Goal: Find specific page/section: Find specific page/section

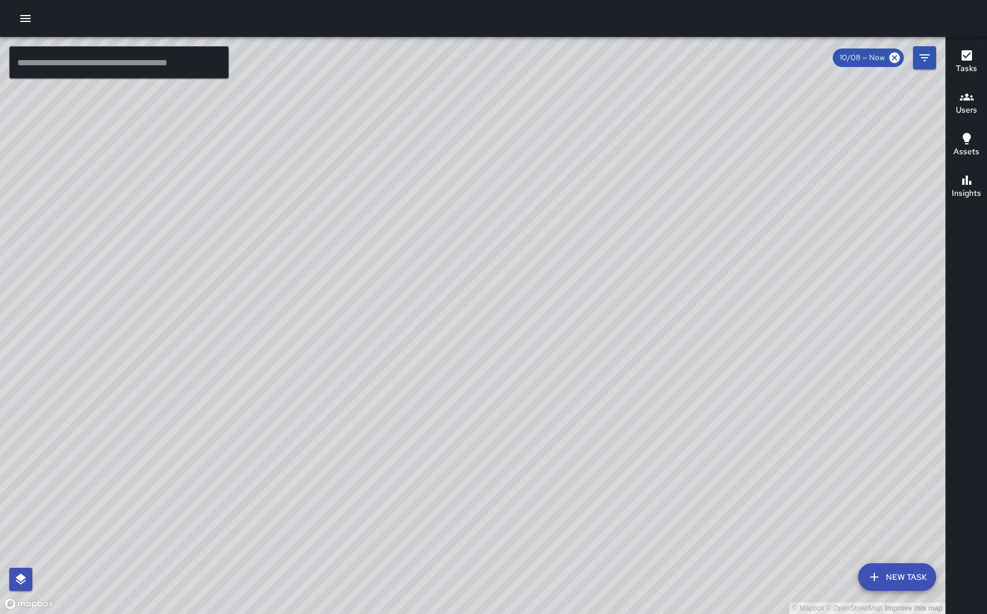
drag, startPoint x: 660, startPoint y: 155, endPoint x: 660, endPoint y: 299, distance: 143.9
click at [660, 299] on div "© Mapbox © OpenStreetMap Improve this map" at bounding box center [472, 325] width 945 height 577
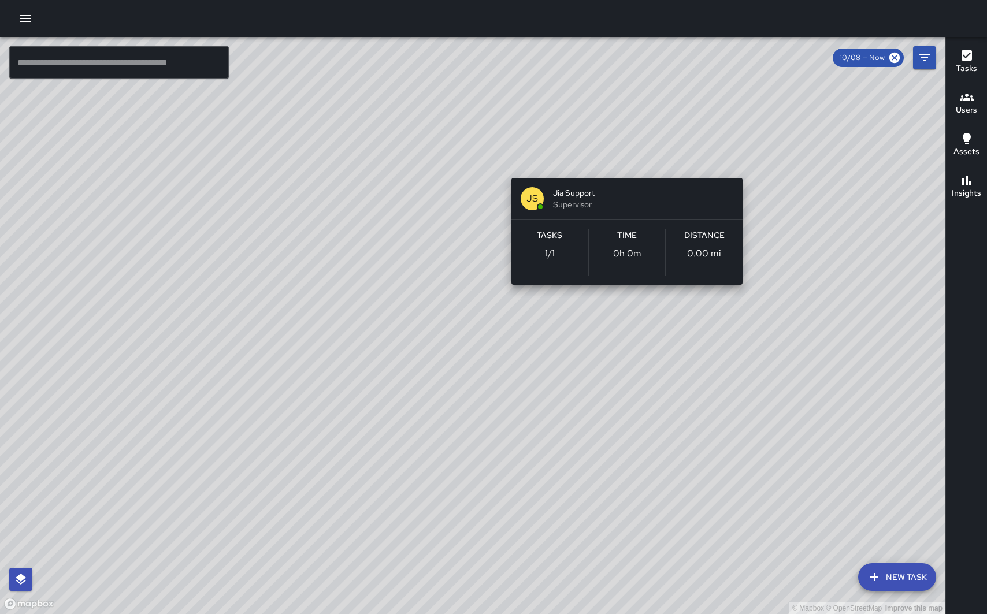
click at [625, 164] on div "© Mapbox © OpenStreetMap Improve this map JS Jia Support Supervisor Tasks 1 / 1…" at bounding box center [472, 325] width 945 height 577
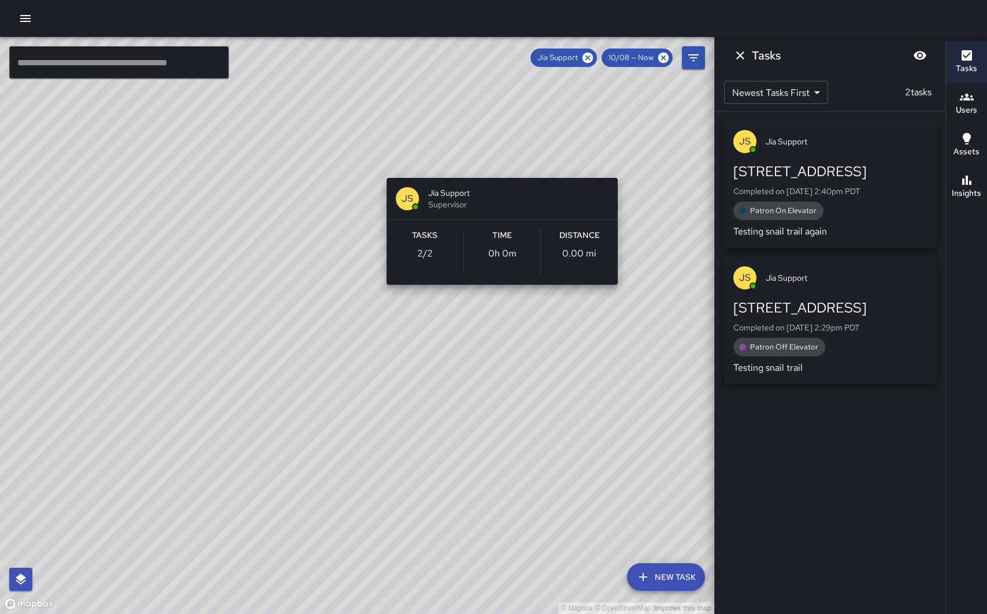
click at [506, 164] on div "© Mapbox © OpenStreetMap Improve this map JS Jia Support Supervisor Tasks 2 / 2…" at bounding box center [357, 325] width 714 height 577
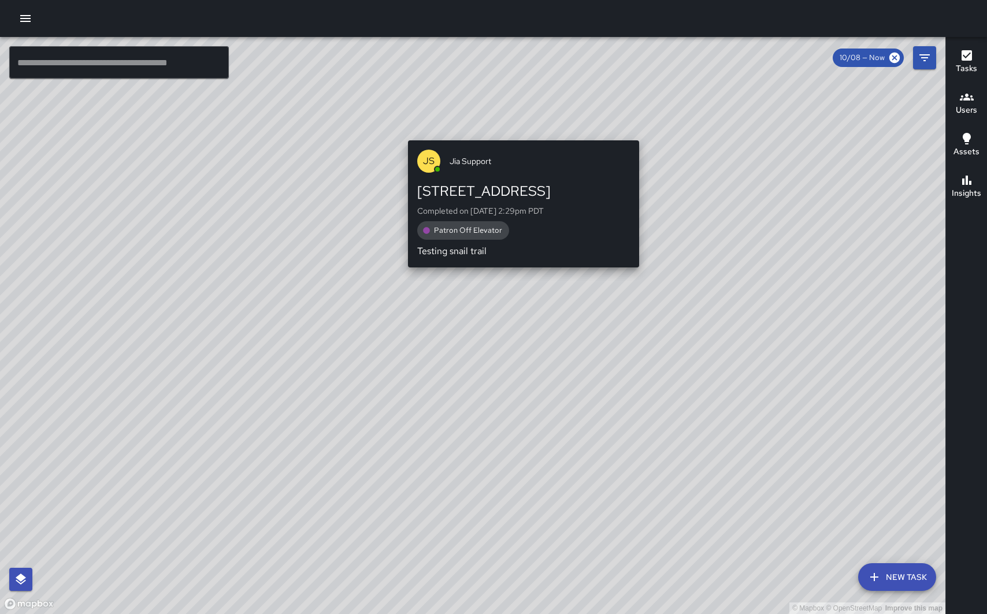
click at [521, 133] on div "© Mapbox © OpenStreetMap Improve this map JS Jia Support 199 Stockton Street Co…" at bounding box center [472, 325] width 945 height 577
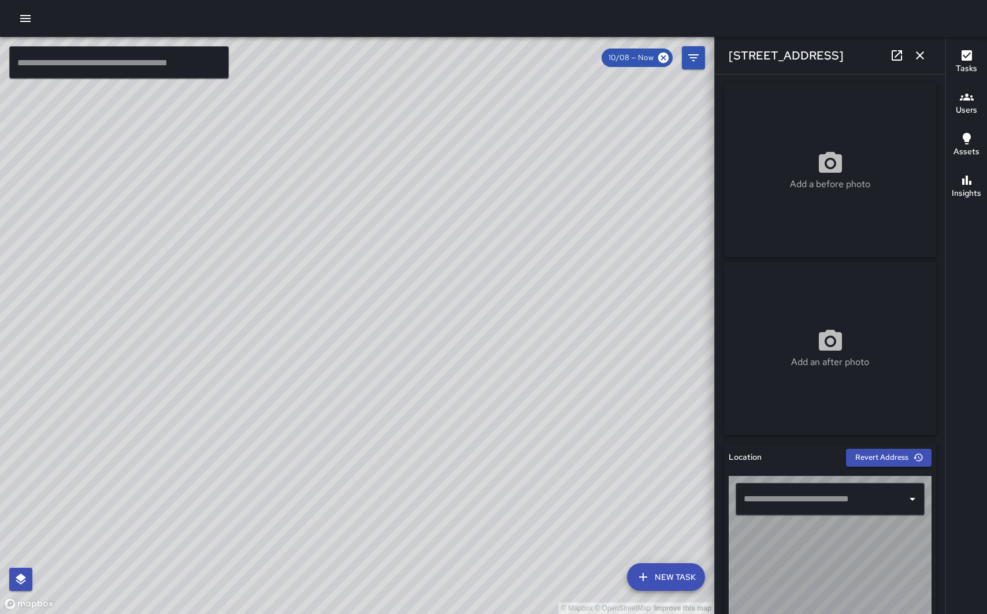
type input "**********"
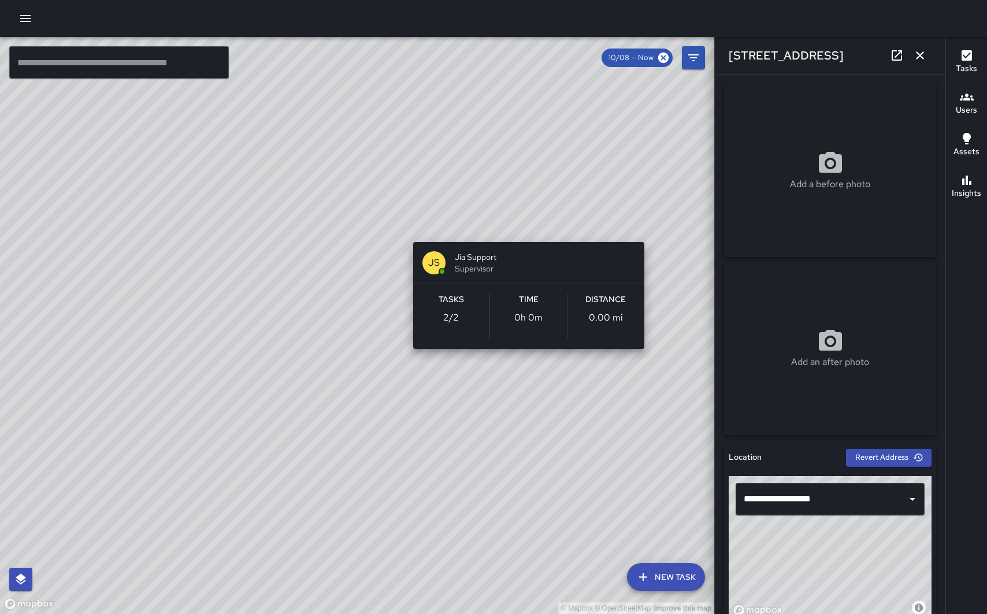
click at [647, 224] on div "© Mapbox © OpenStreetMap Improve this map JS Jia Support Supervisor Tasks 2 / 2…" at bounding box center [357, 325] width 714 height 577
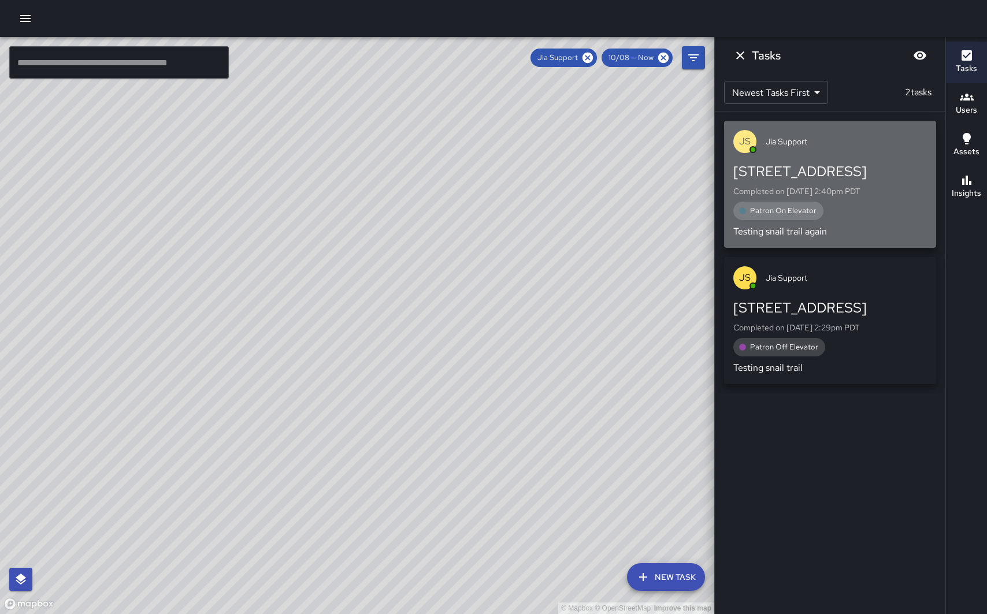
click at [761, 209] on span "Patron On Elevator" at bounding box center [783, 211] width 80 height 12
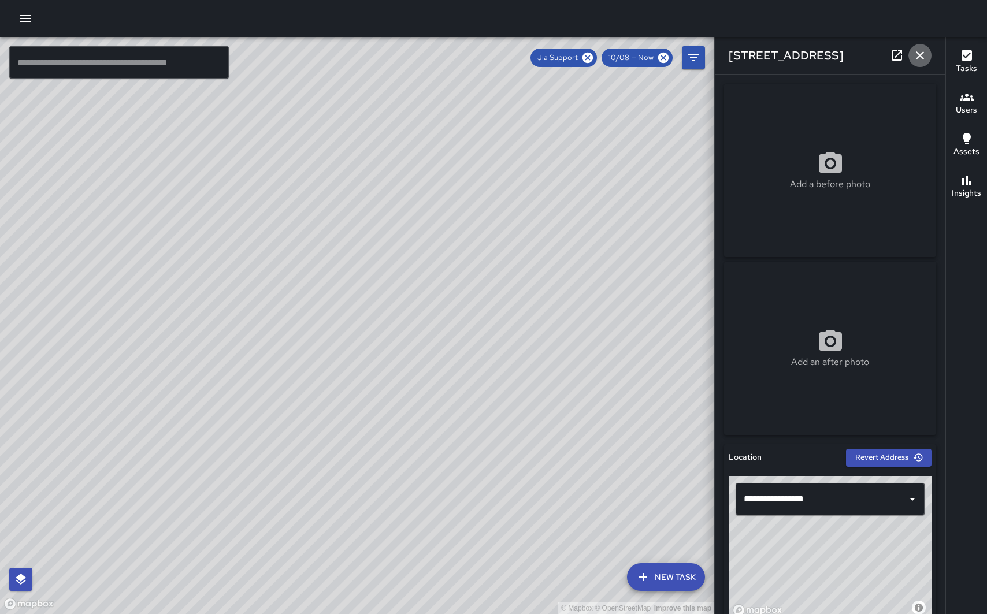
click at [919, 56] on icon "button" at bounding box center [920, 55] width 8 height 8
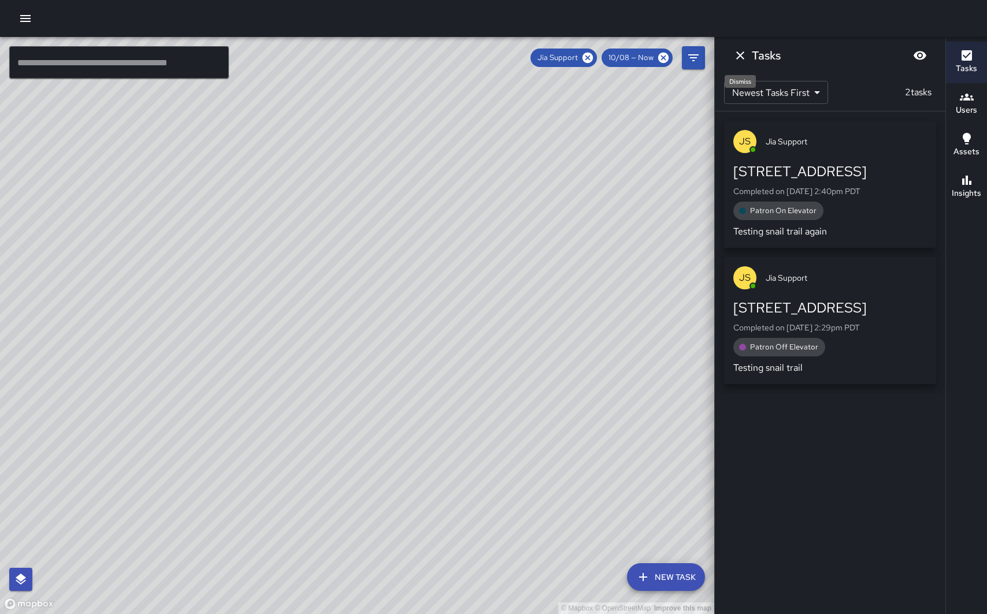
click at [743, 54] on icon "Dismiss" at bounding box center [740, 55] width 8 height 8
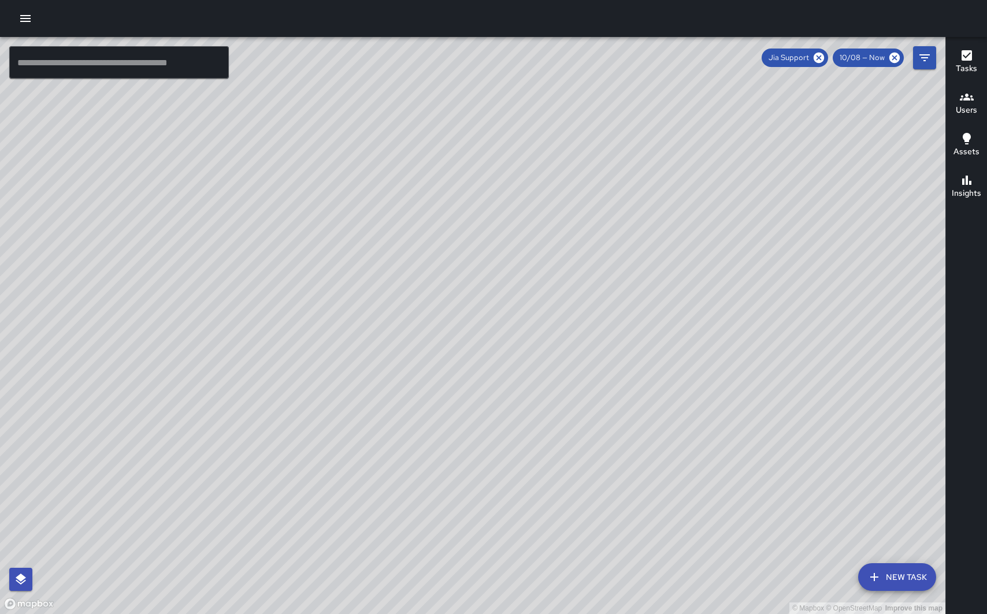
click at [801, 58] on span "Jia Support" at bounding box center [789, 58] width 54 height 12
click at [820, 55] on icon at bounding box center [819, 58] width 10 height 10
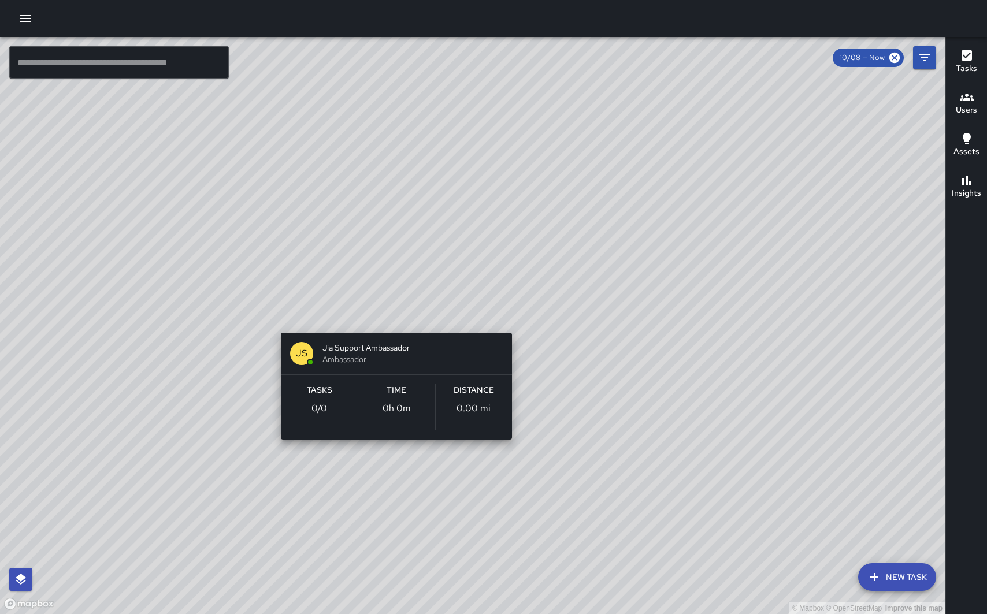
click at [390, 318] on div "© Mapbox © OpenStreetMap Improve this map JS Jia Support Ambassador Ambassador …" at bounding box center [472, 325] width 945 height 577
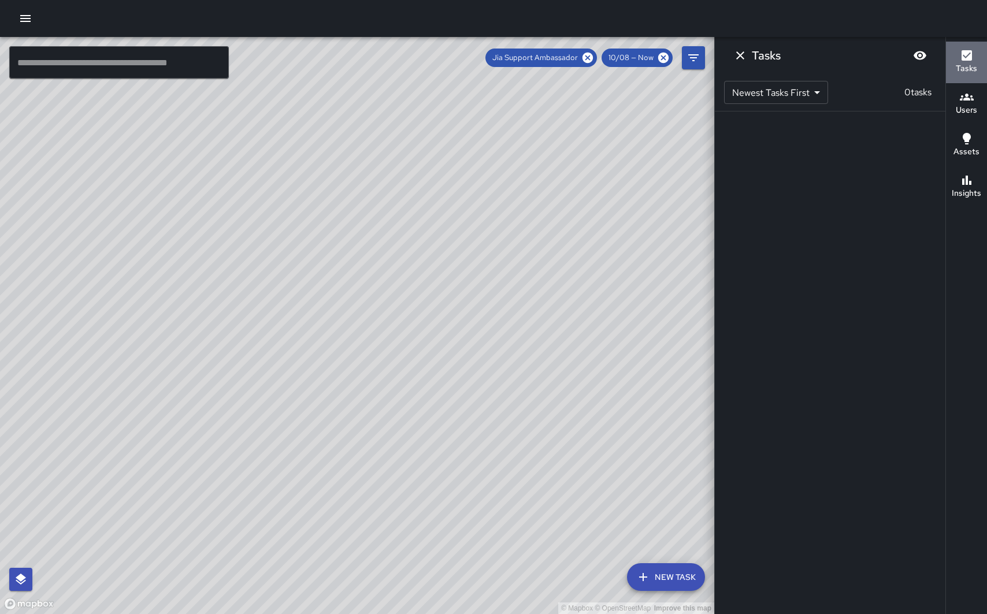
click at [966, 60] on icon "button" at bounding box center [967, 55] width 10 height 10
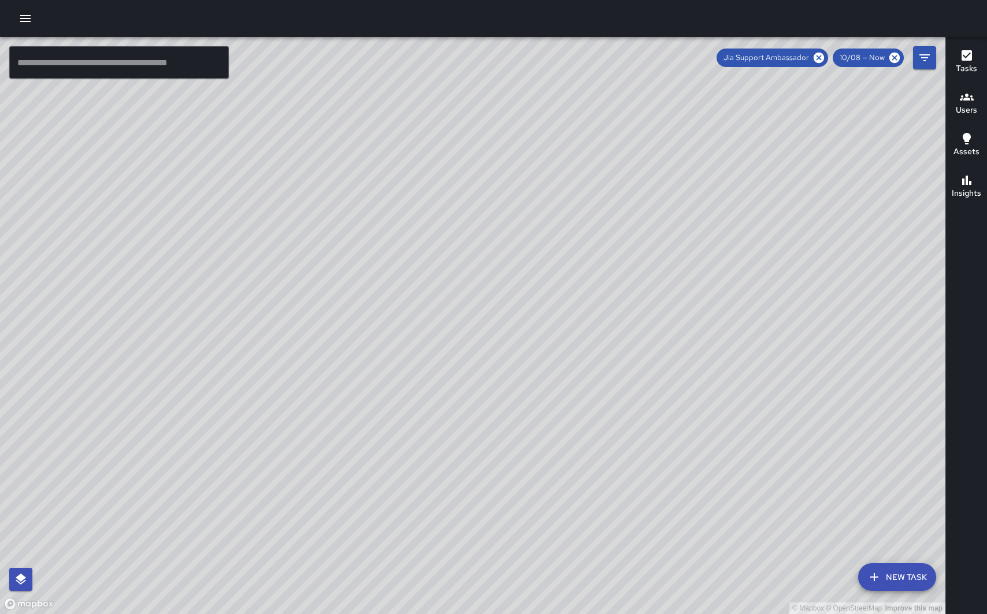
click at [778, 57] on span "Jia Support Ambassador" at bounding box center [766, 58] width 99 height 12
click at [962, 60] on icon "button" at bounding box center [967, 55] width 10 height 10
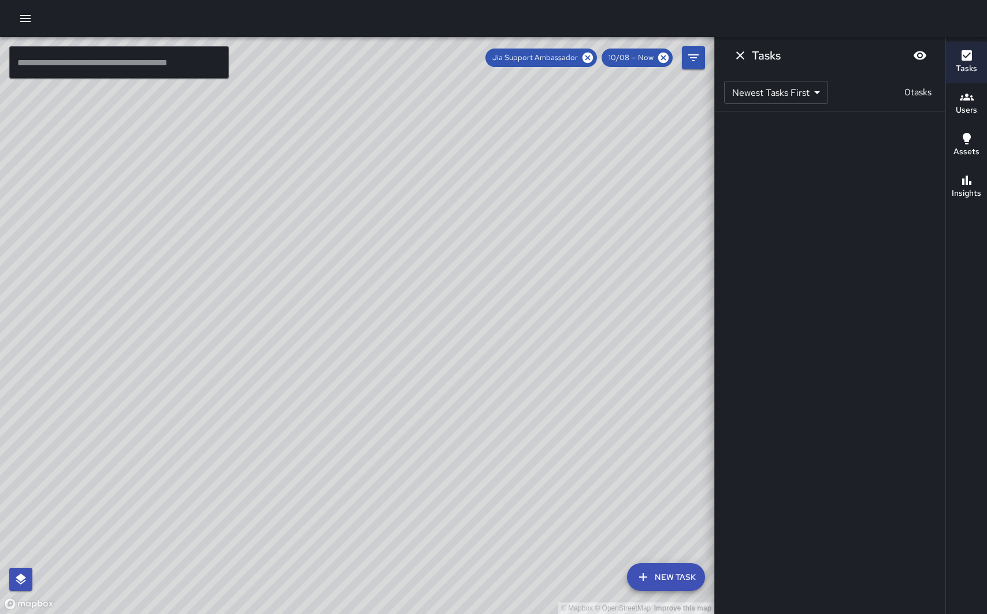
click at [973, 97] on div "Users" at bounding box center [966, 103] width 21 height 27
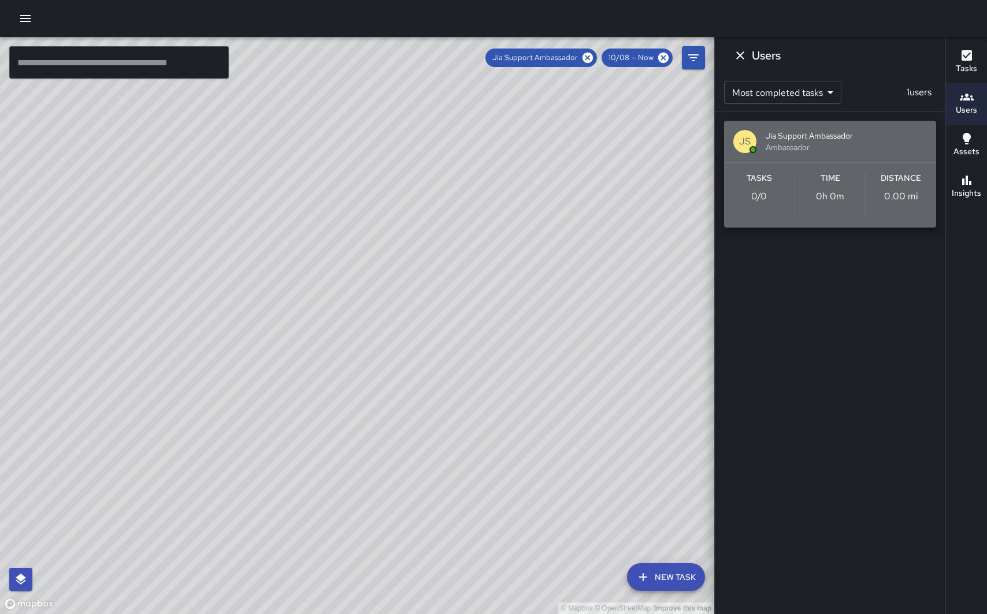
click at [849, 134] on span "Jia Support Ambassador" at bounding box center [846, 136] width 161 height 12
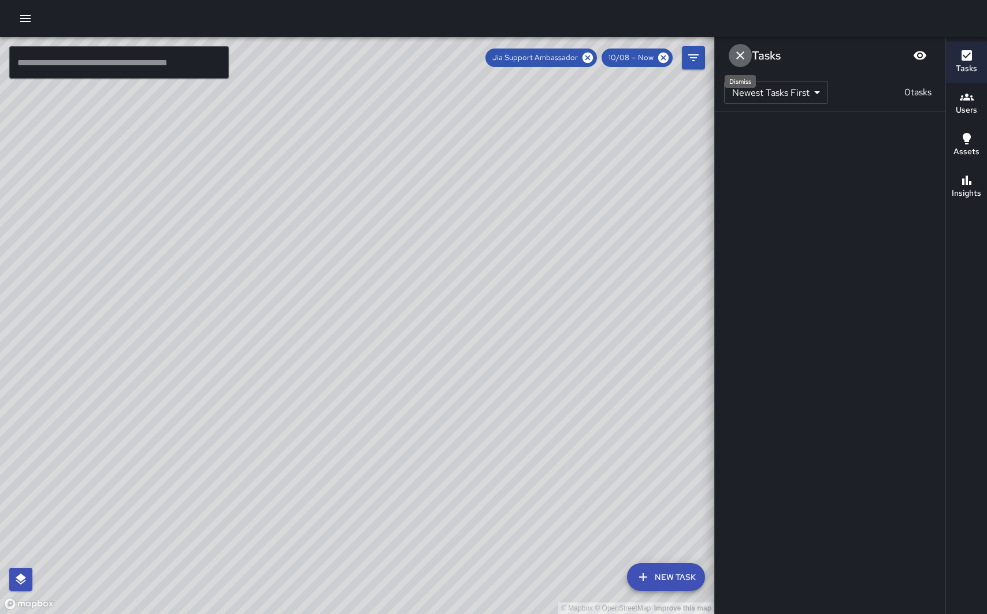
click at [744, 54] on icon "Dismiss" at bounding box center [740, 56] width 14 height 14
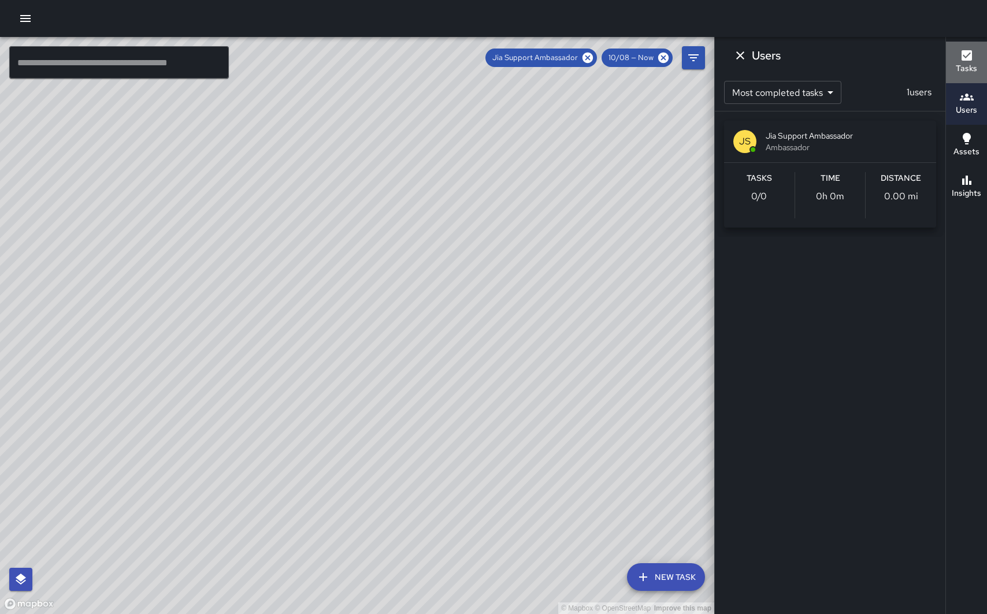
click at [973, 55] on icon "button" at bounding box center [967, 56] width 14 height 14
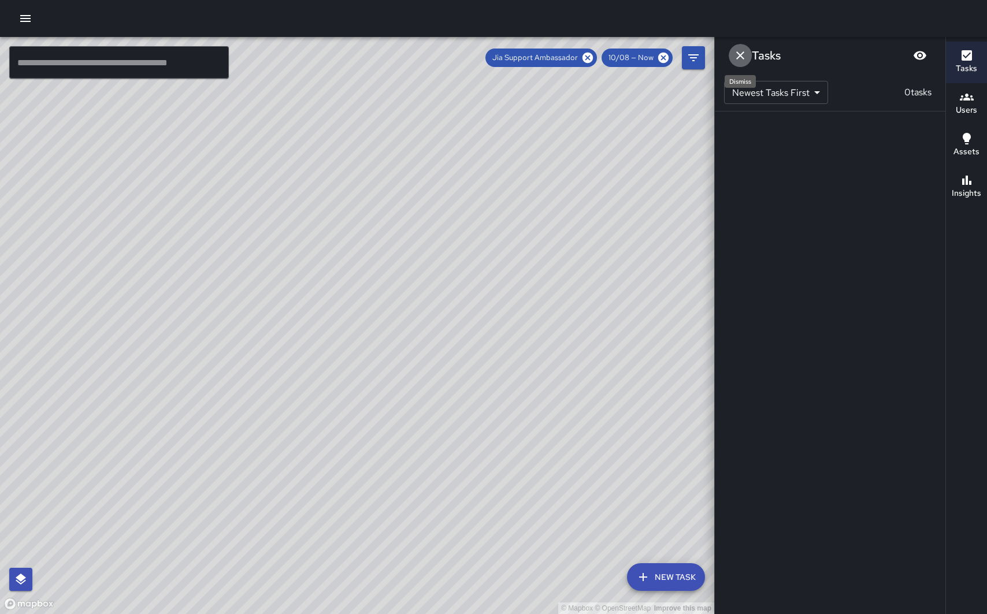
click at [745, 55] on icon "Dismiss" at bounding box center [740, 56] width 14 height 14
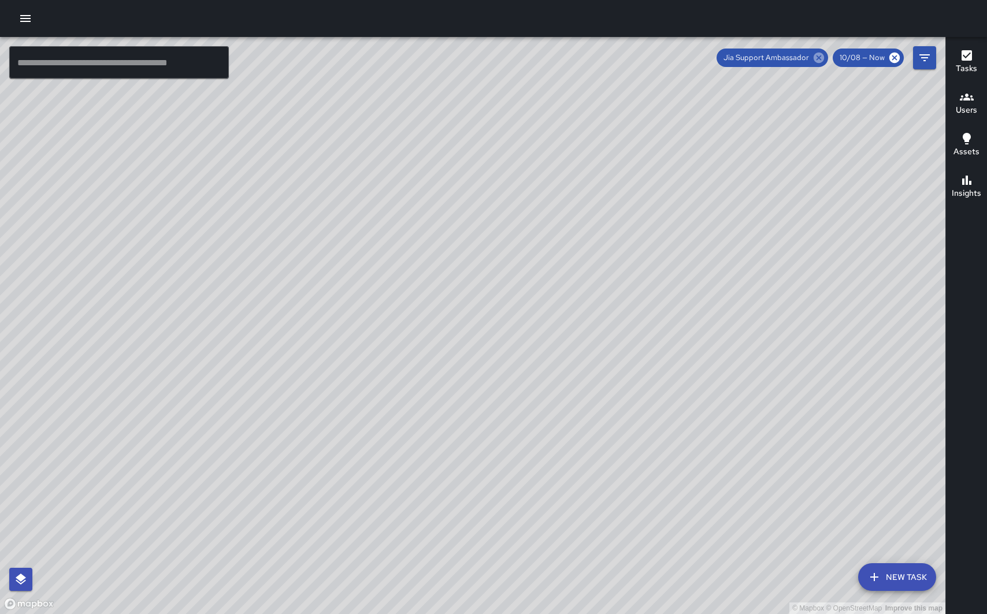
click at [821, 56] on icon at bounding box center [819, 57] width 13 height 13
click at [968, 98] on icon "button" at bounding box center [967, 97] width 14 height 7
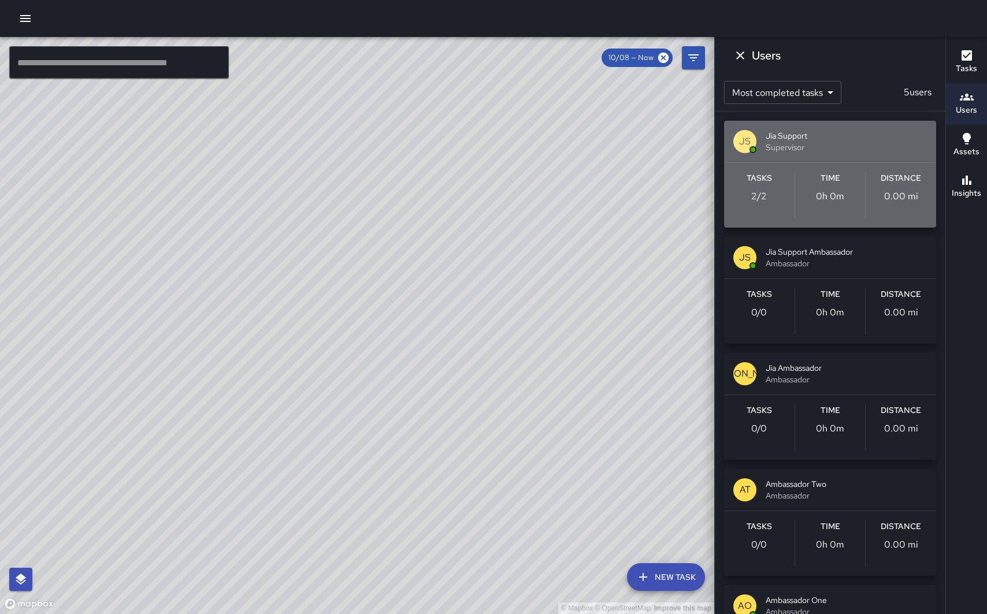
click at [861, 129] on div "JS Jia Support Supervisor" at bounding box center [830, 142] width 212 height 42
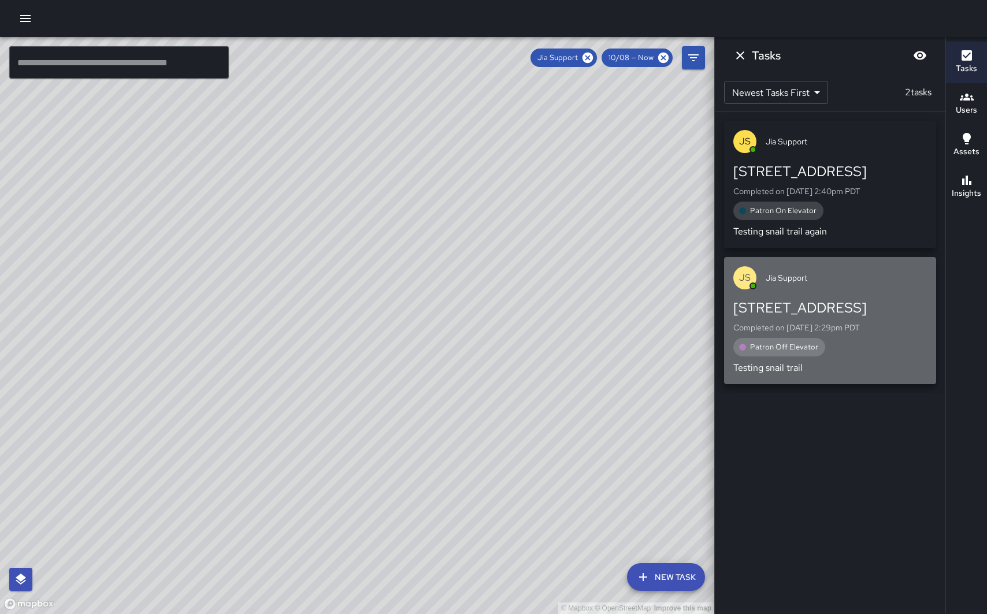
click at [846, 287] on div "JS Jia Support" at bounding box center [830, 278] width 212 height 42
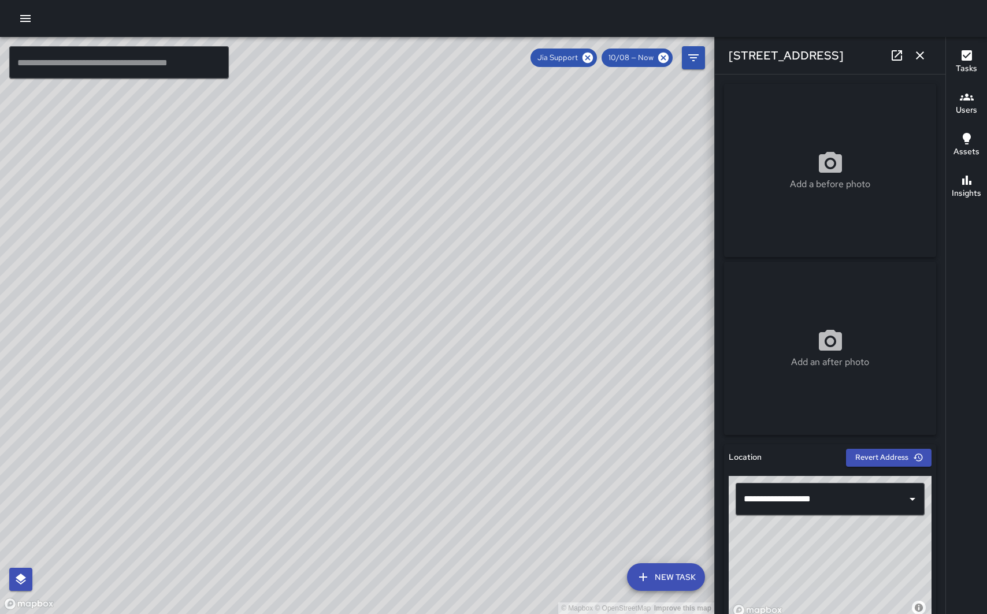
click at [925, 56] on icon "button" at bounding box center [920, 56] width 14 height 14
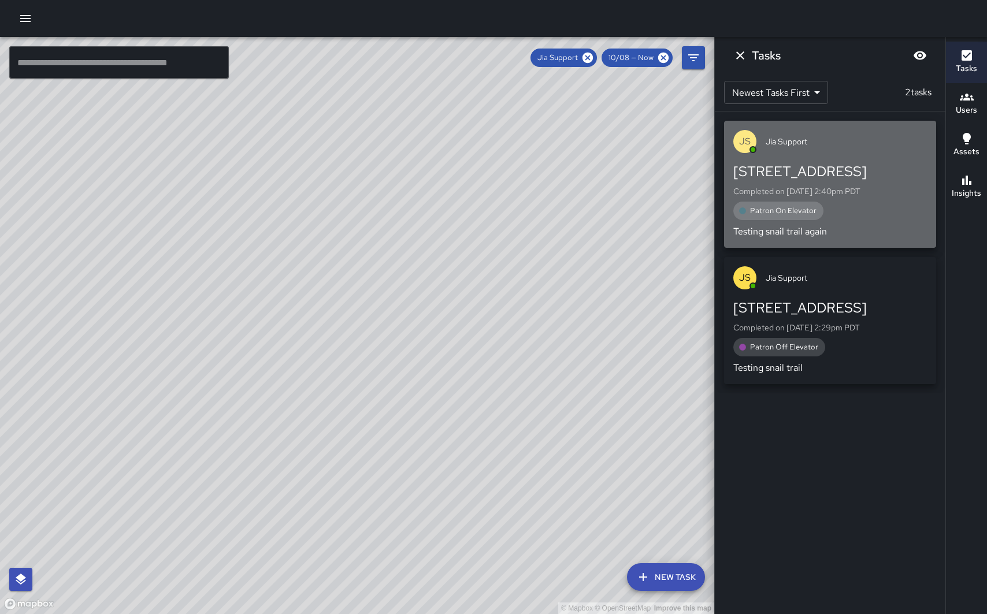
click at [852, 155] on div "JS Jia Support" at bounding box center [830, 142] width 212 height 42
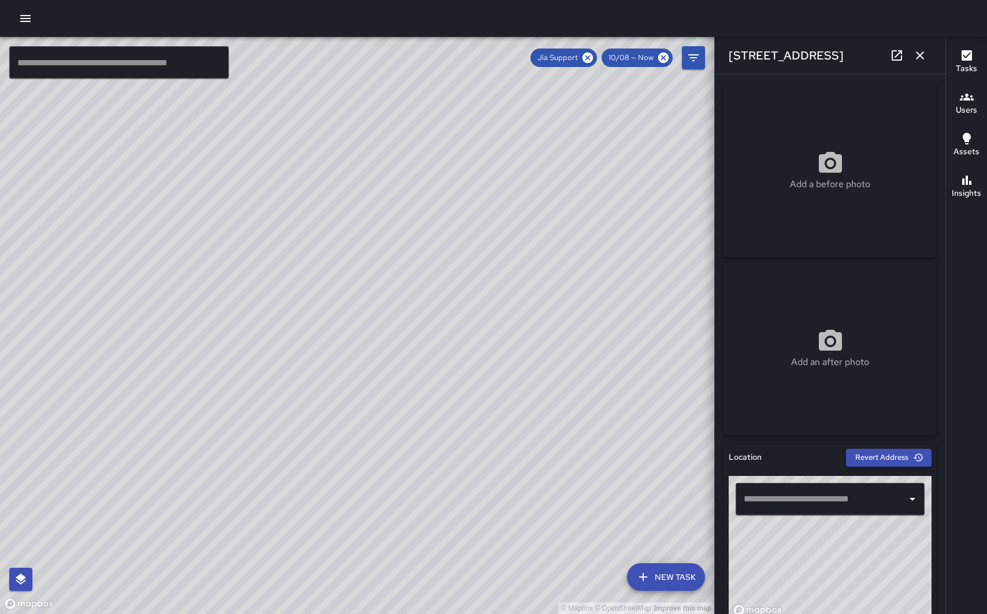
type input "**********"
drag, startPoint x: 234, startPoint y: 317, endPoint x: 584, endPoint y: 376, distance: 355.2
click at [584, 376] on div "© Mapbox © OpenStreetMap Improve this map" at bounding box center [357, 325] width 714 height 577
click at [265, 331] on div "© Mapbox © OpenStreetMap Improve this map" at bounding box center [357, 325] width 714 height 577
click at [350, 335] on div "© Mapbox © OpenStreetMap Improve this map JS Jia Support 26643 Carly Drive Comp…" at bounding box center [357, 325] width 714 height 577
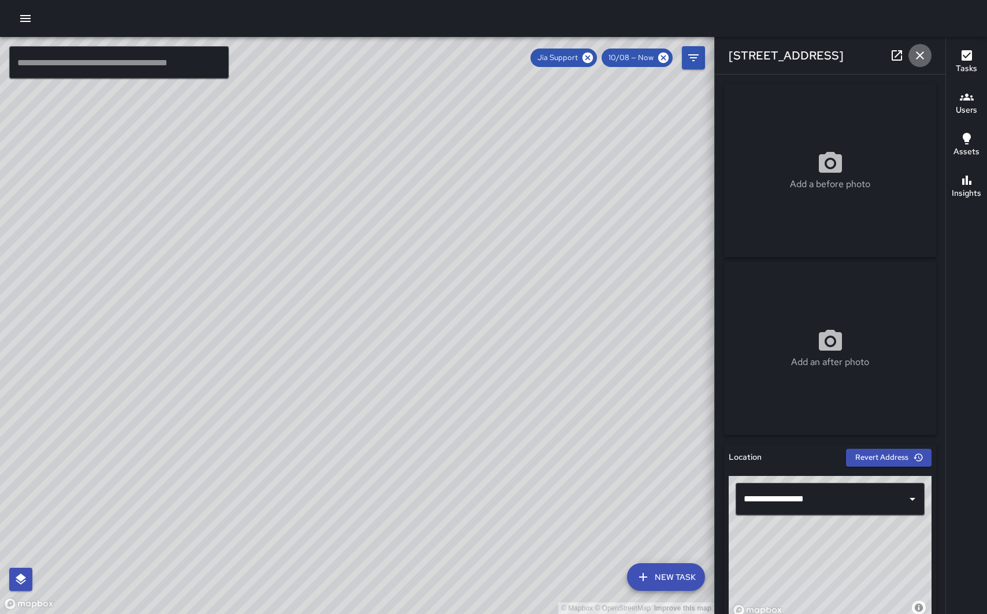
click at [919, 58] on icon "button" at bounding box center [920, 56] width 14 height 14
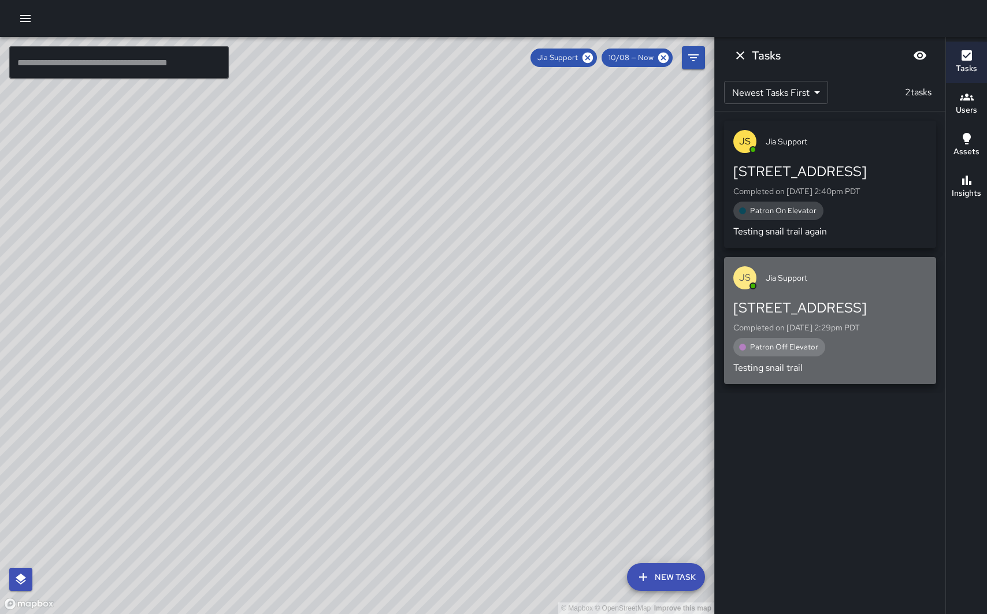
click at [858, 299] on div "[STREET_ADDRESS]" at bounding box center [830, 308] width 194 height 18
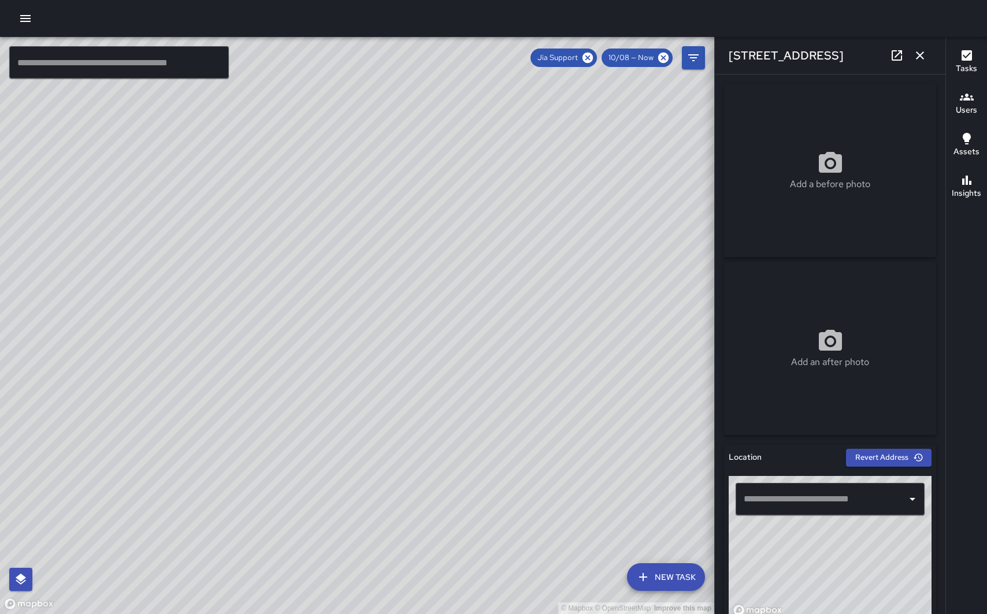
type input "**********"
click at [919, 51] on icon "button" at bounding box center [920, 56] width 14 height 14
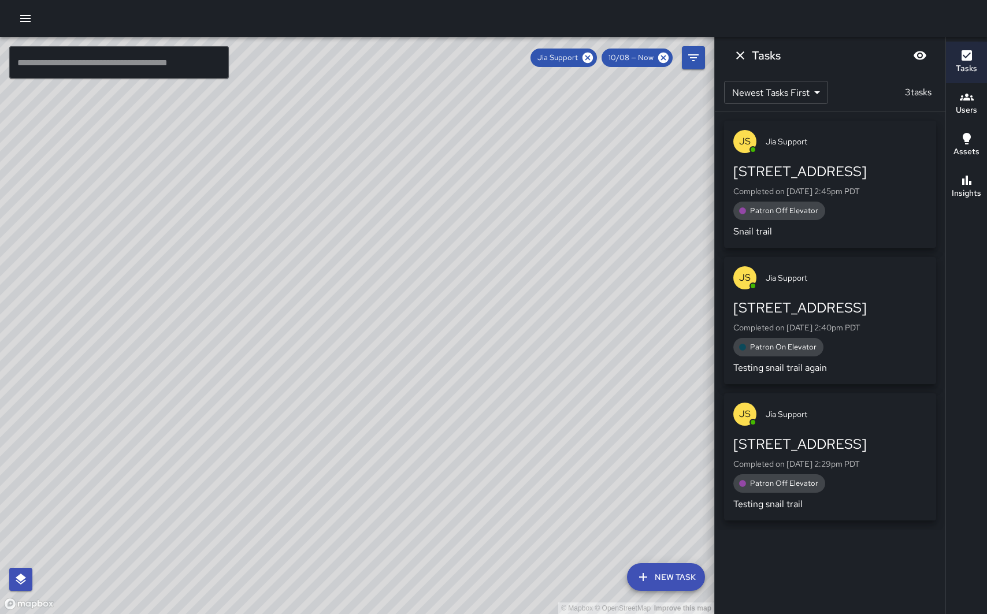
click at [880, 169] on div "[STREET_ADDRESS]" at bounding box center [830, 171] width 194 height 18
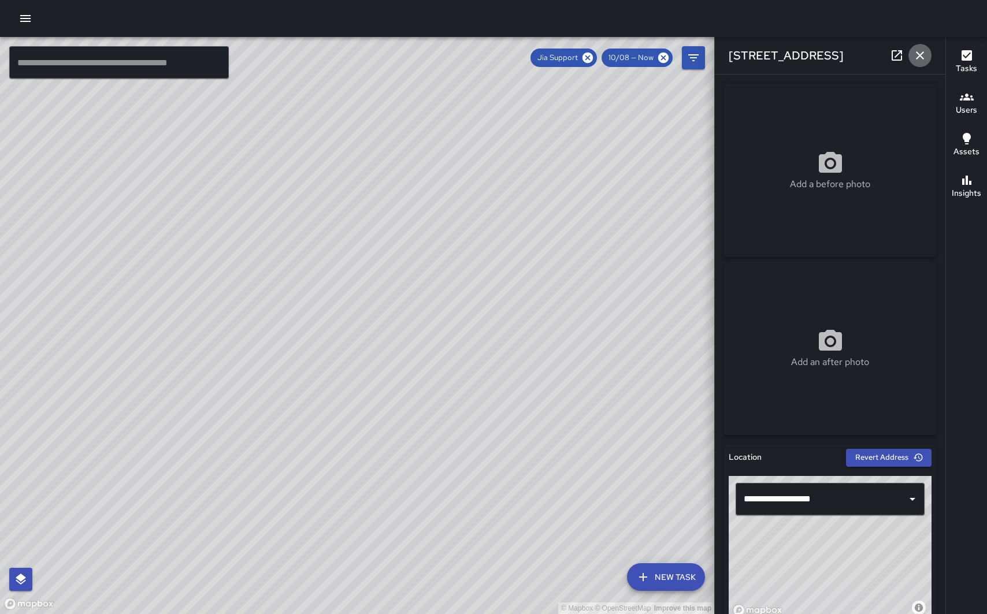
click at [919, 57] on icon "button" at bounding box center [920, 56] width 14 height 14
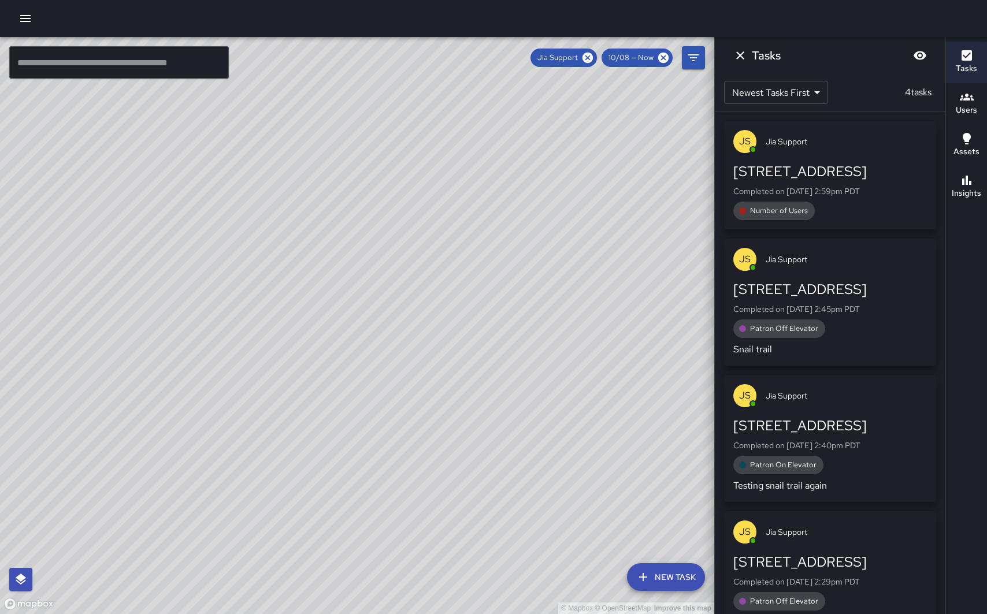
click at [854, 189] on p "Completed on [DATE] 2:59pm PDT" at bounding box center [830, 192] width 194 height 12
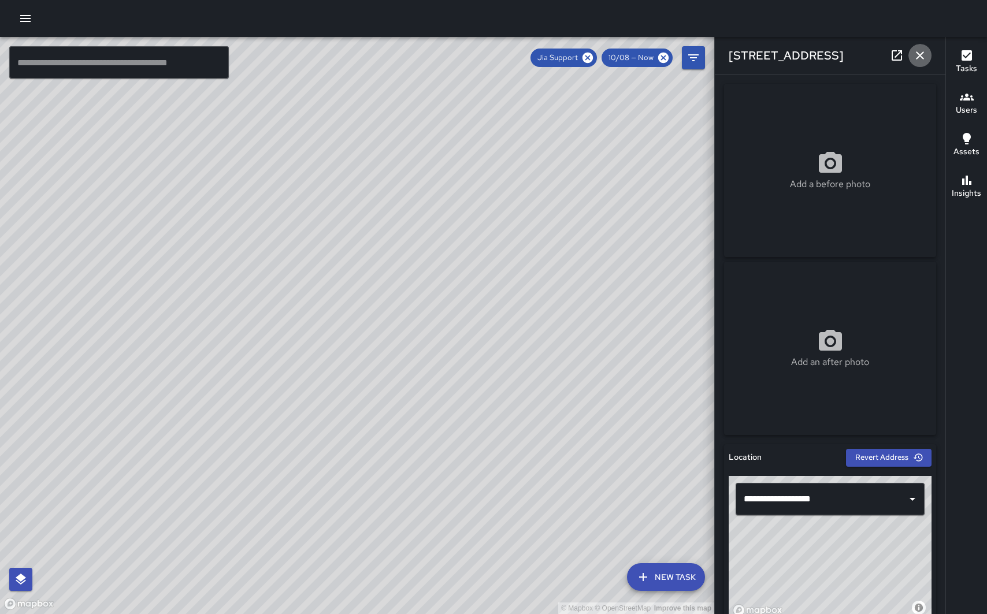
click at [914, 53] on icon "button" at bounding box center [920, 56] width 14 height 14
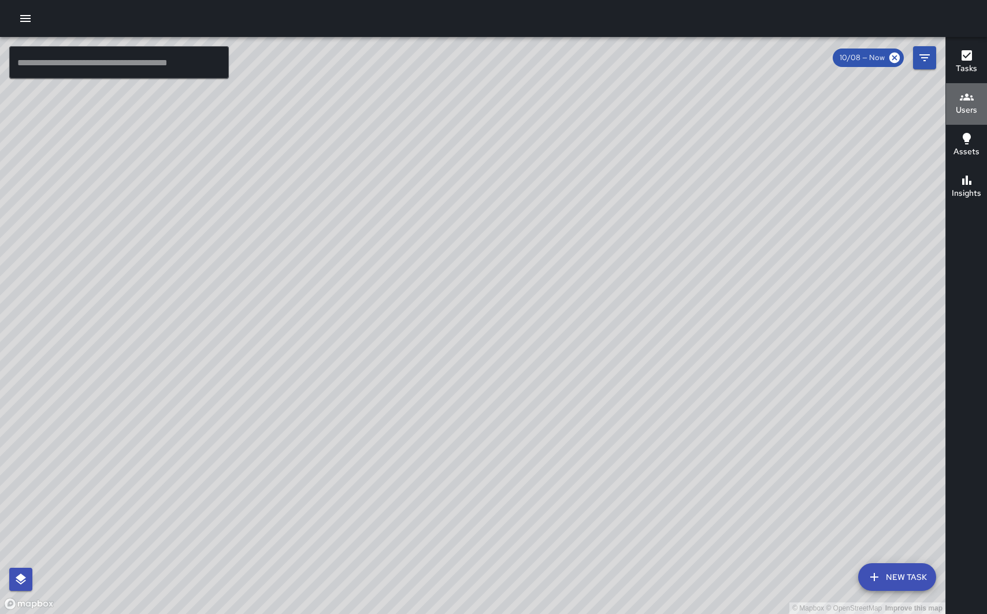
click at [965, 97] on icon "button" at bounding box center [967, 97] width 14 height 14
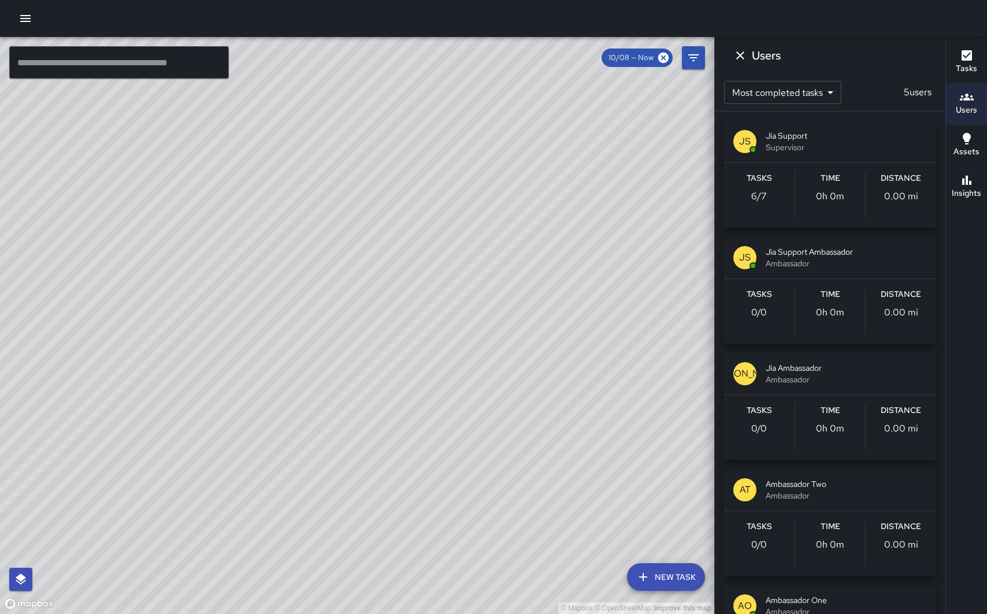
click at [825, 139] on span "Jia Support" at bounding box center [846, 136] width 161 height 12
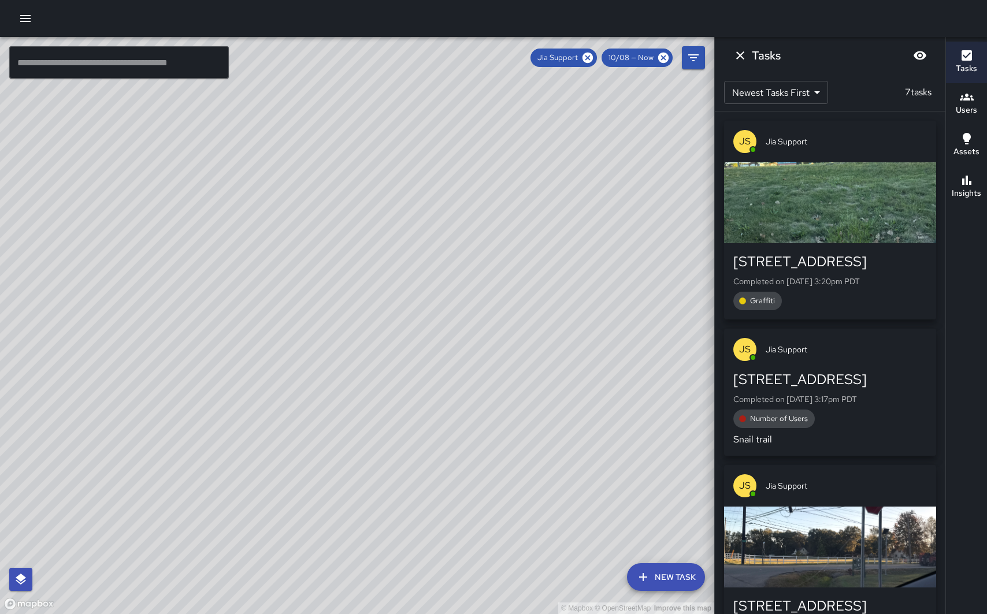
click at [843, 143] on span "Jia Support" at bounding box center [846, 142] width 161 height 12
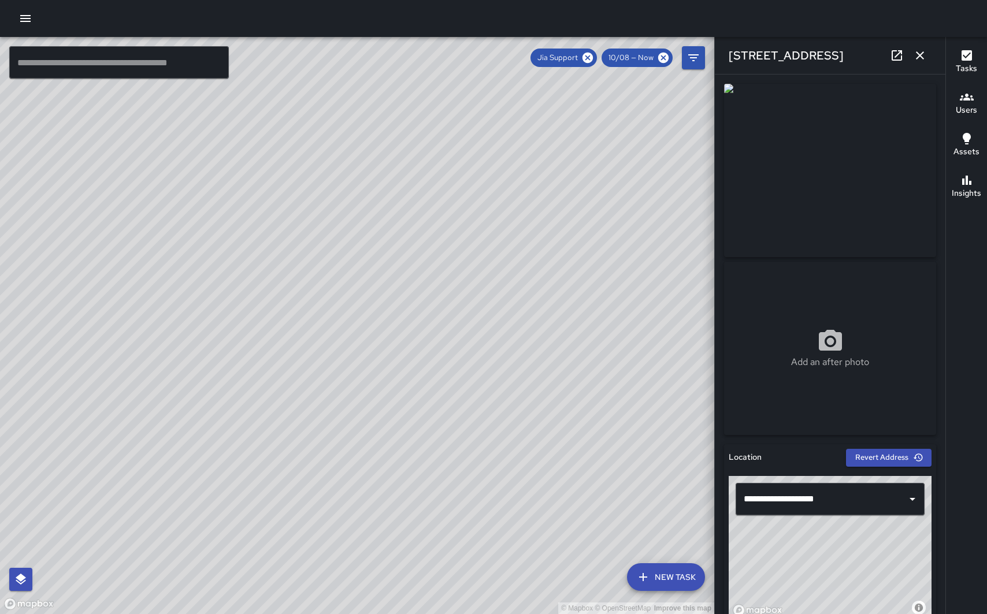
click at [922, 58] on icon "button" at bounding box center [920, 55] width 8 height 8
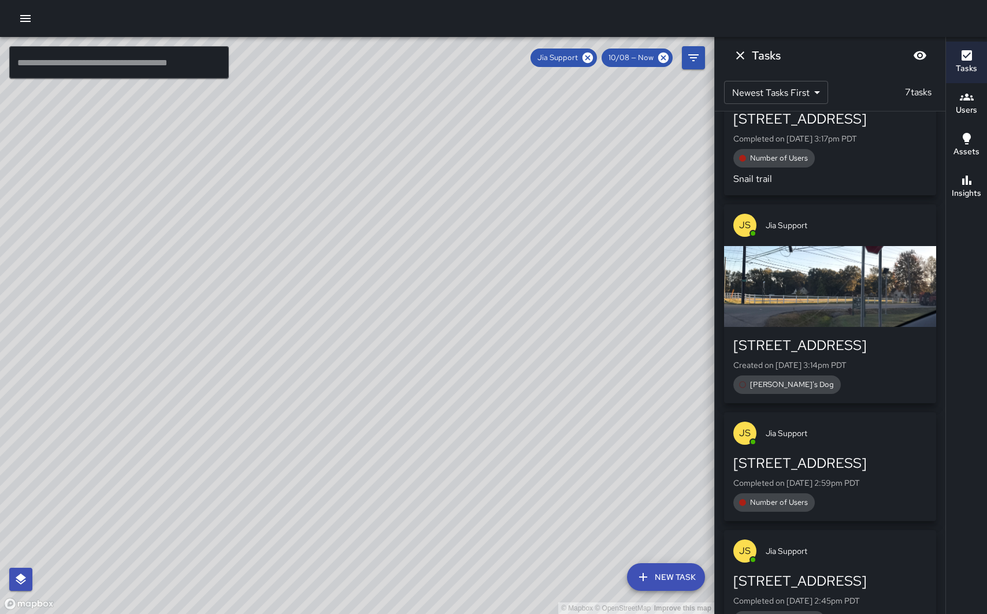
scroll to position [261, 0]
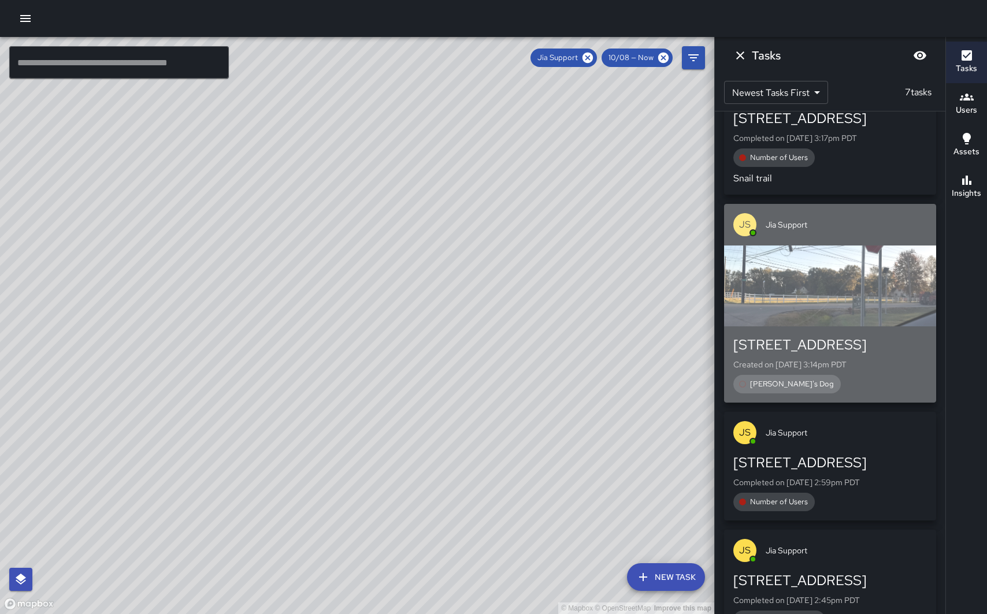
click at [887, 346] on div "[STREET_ADDRESS]" at bounding box center [830, 345] width 194 height 18
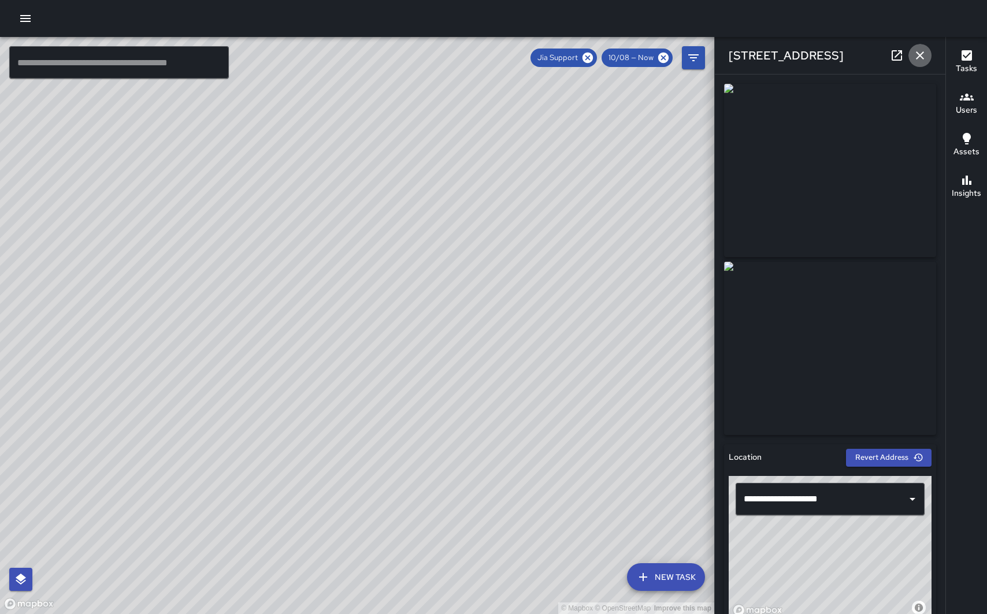
click at [919, 57] on icon "button" at bounding box center [920, 55] width 8 height 8
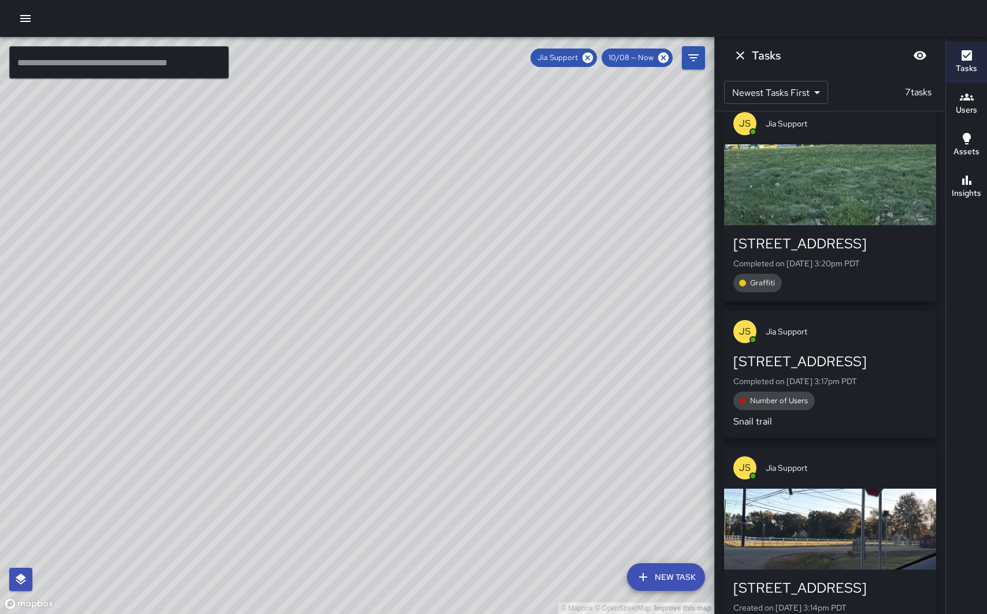
scroll to position [0, 0]
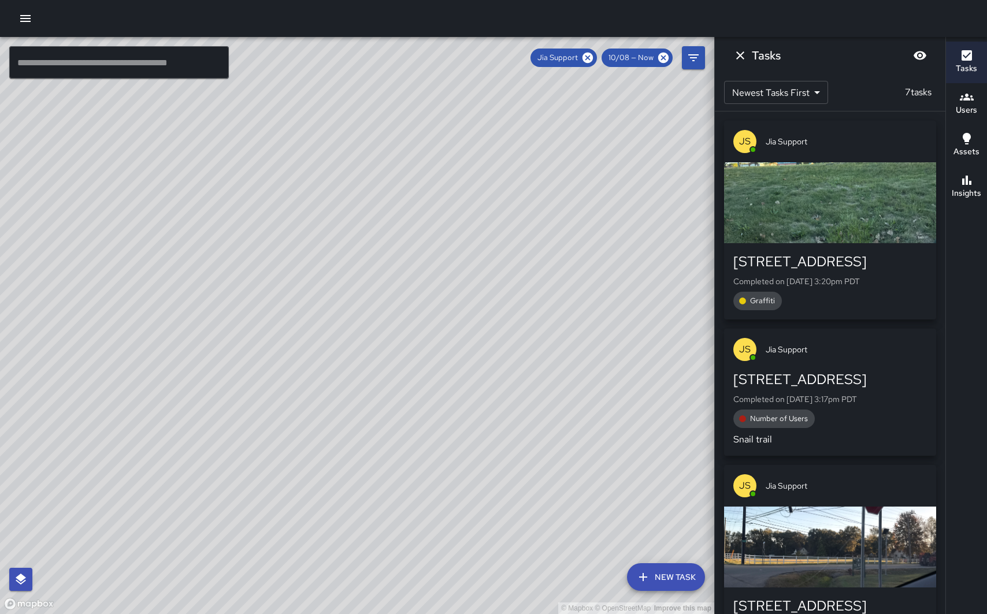
click at [861, 136] on span "Jia Support" at bounding box center [846, 142] width 161 height 12
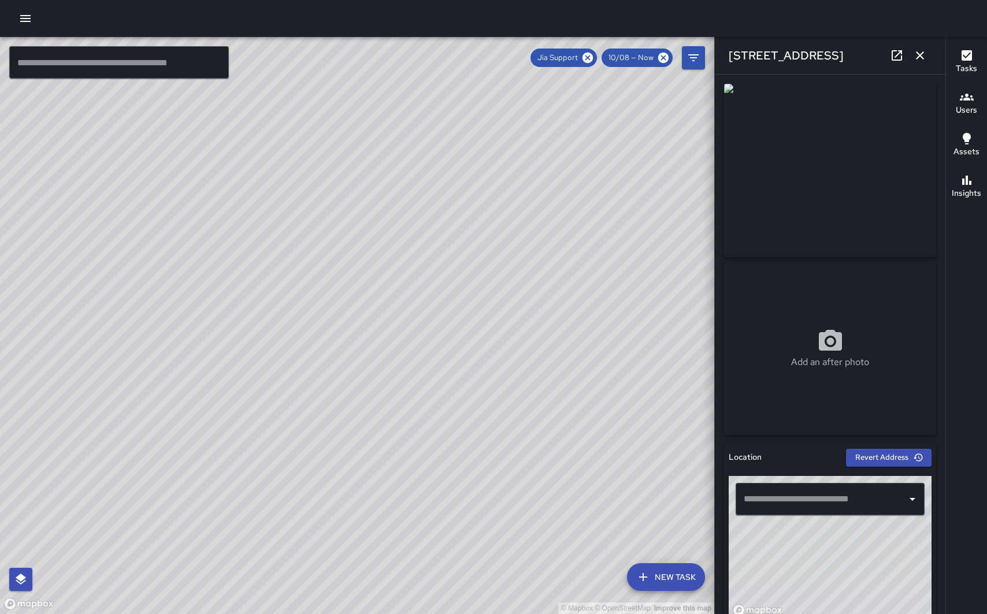
type input "**********"
click at [922, 52] on icon "button" at bounding box center [920, 55] width 8 height 8
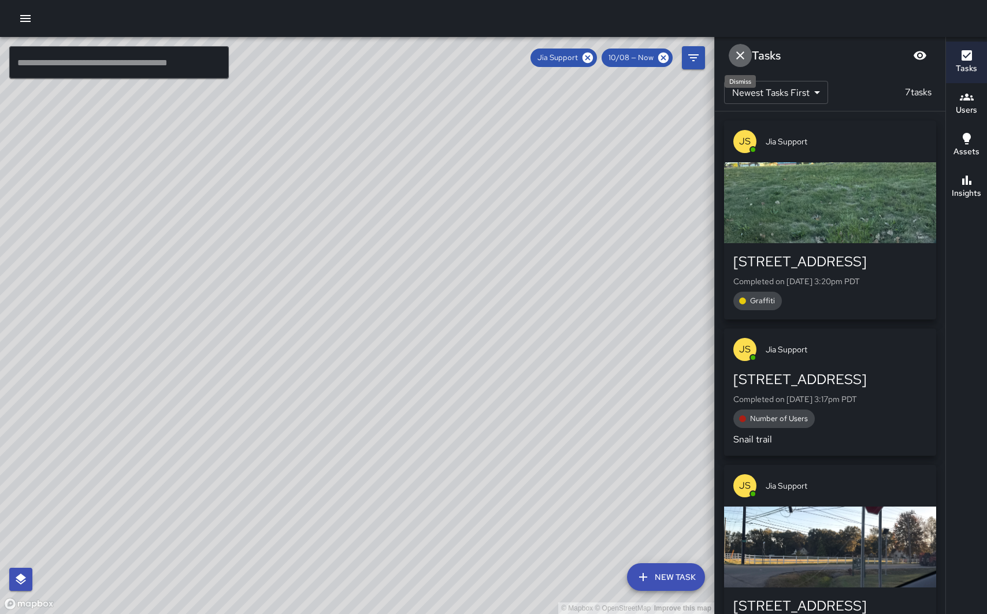
click at [743, 58] on icon "Dismiss" at bounding box center [740, 55] width 8 height 8
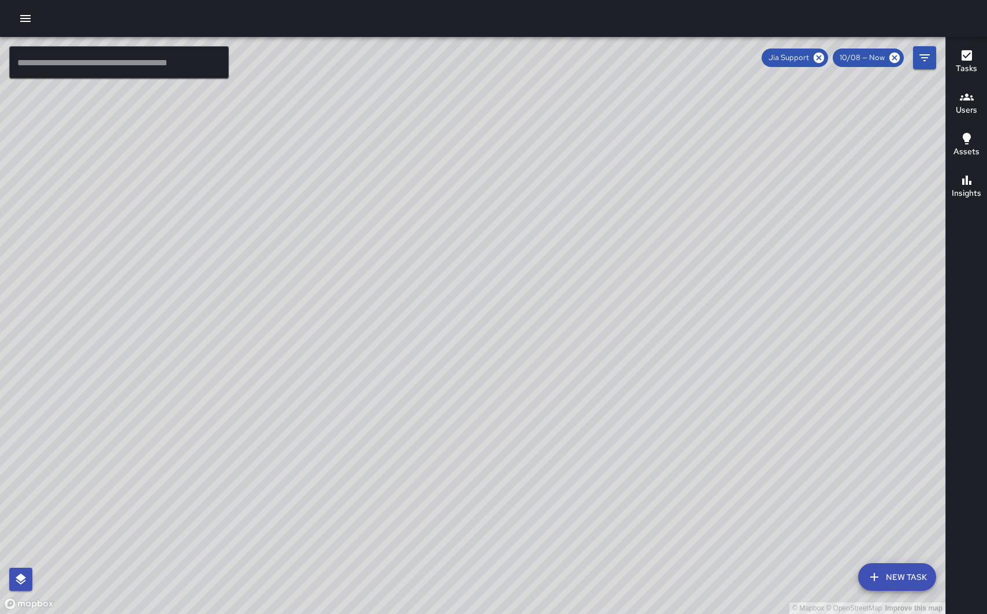
click at [968, 99] on icon "button" at bounding box center [967, 97] width 14 height 7
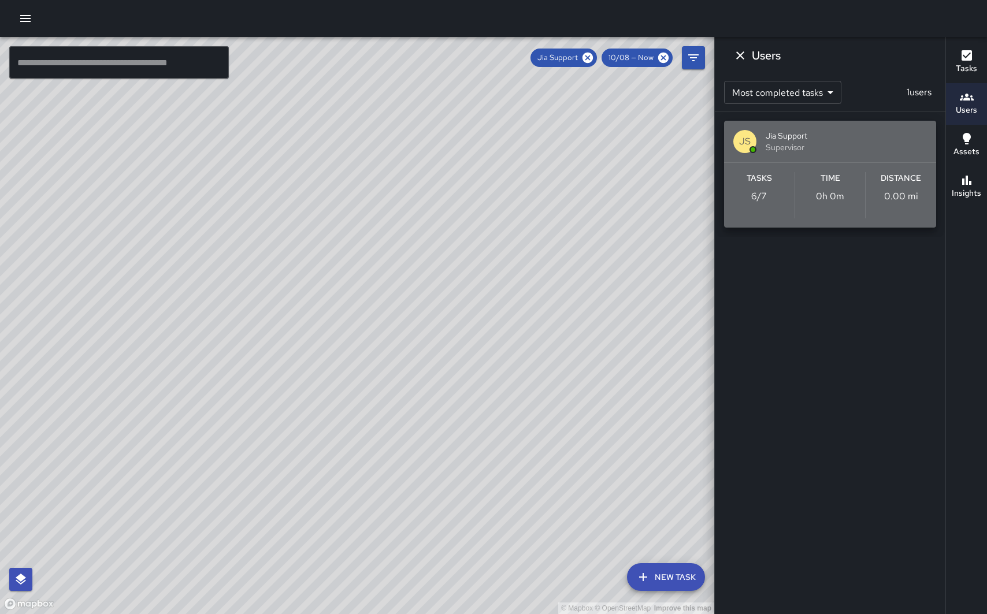
click at [840, 143] on span "Supervisor" at bounding box center [846, 148] width 161 height 12
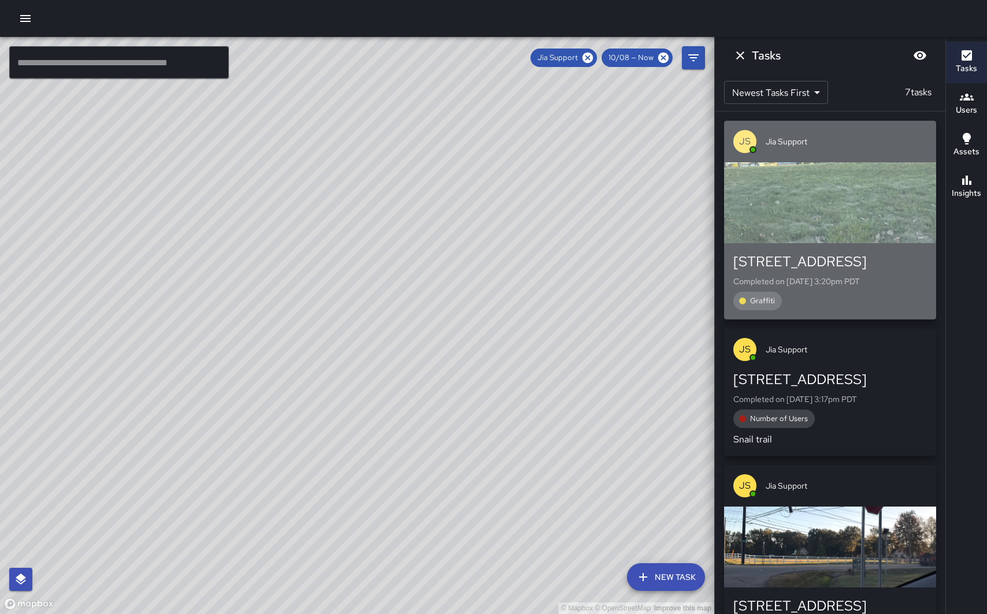
click at [840, 141] on span "Jia Support" at bounding box center [846, 142] width 161 height 12
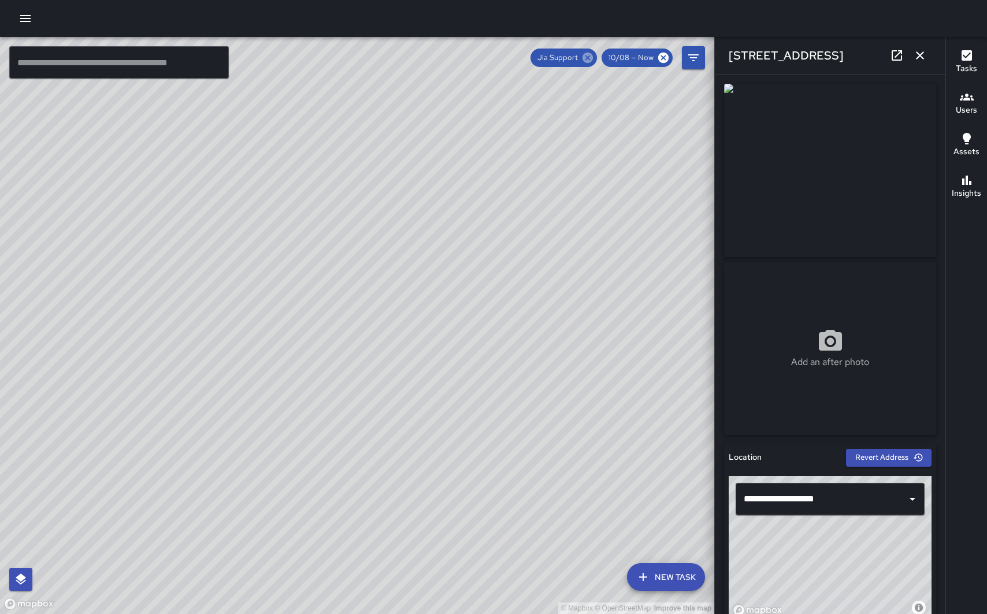
click at [588, 55] on icon at bounding box center [588, 58] width 10 height 10
drag, startPoint x: 486, startPoint y: 189, endPoint x: 502, endPoint y: 483, distance: 294.0
click at [502, 483] on div "© Mapbox © OpenStreetMap Improve this map" at bounding box center [357, 325] width 714 height 577
drag, startPoint x: 478, startPoint y: 236, endPoint x: 533, endPoint y: 43, distance: 201.4
click at [533, 44] on div "© Mapbox © OpenStreetMap Improve this map" at bounding box center [357, 325] width 714 height 577
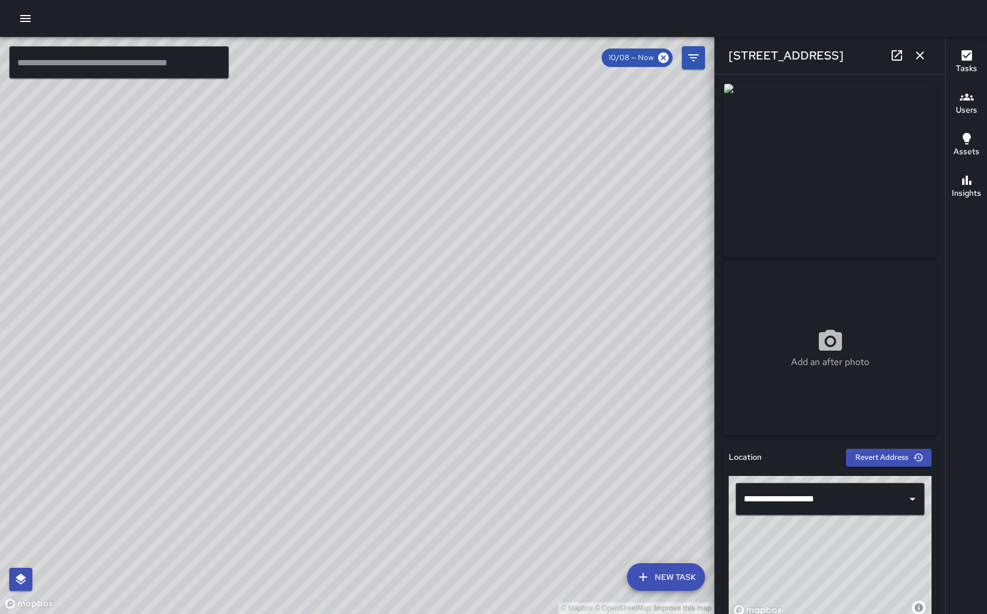
drag, startPoint x: 547, startPoint y: 308, endPoint x: 546, endPoint y: 93, distance: 215.0
click at [546, 93] on div "© Mapbox © OpenStreetMap Improve this map" at bounding box center [357, 325] width 714 height 577
drag, startPoint x: 554, startPoint y: 374, endPoint x: 565, endPoint y: 143, distance: 232.0
click at [565, 143] on div "© Mapbox © OpenStreetMap Improve this map" at bounding box center [357, 325] width 714 height 577
drag, startPoint x: 570, startPoint y: 337, endPoint x: 577, endPoint y: 161, distance: 176.4
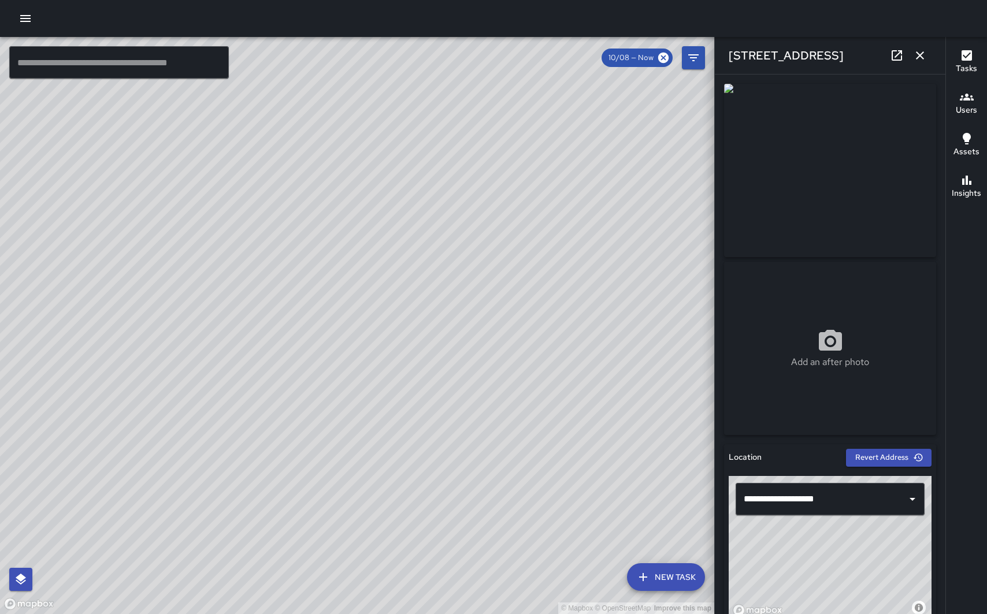
click at [577, 161] on div "© Mapbox © OpenStreetMap Improve this map" at bounding box center [357, 325] width 714 height 577
drag, startPoint x: 585, startPoint y: 242, endPoint x: 562, endPoint y: 472, distance: 231.1
click at [562, 470] on div "© Mapbox © OpenStreetMap Improve this map" at bounding box center [357, 325] width 714 height 577
drag, startPoint x: 569, startPoint y: 381, endPoint x: 578, endPoint y: 619, distance: 238.2
click at [578, 614] on html "© Mapbox © OpenStreetMap Improve this map ​ New Task 10/08 — Now Map Layers Tas…" at bounding box center [493, 307] width 987 height 614
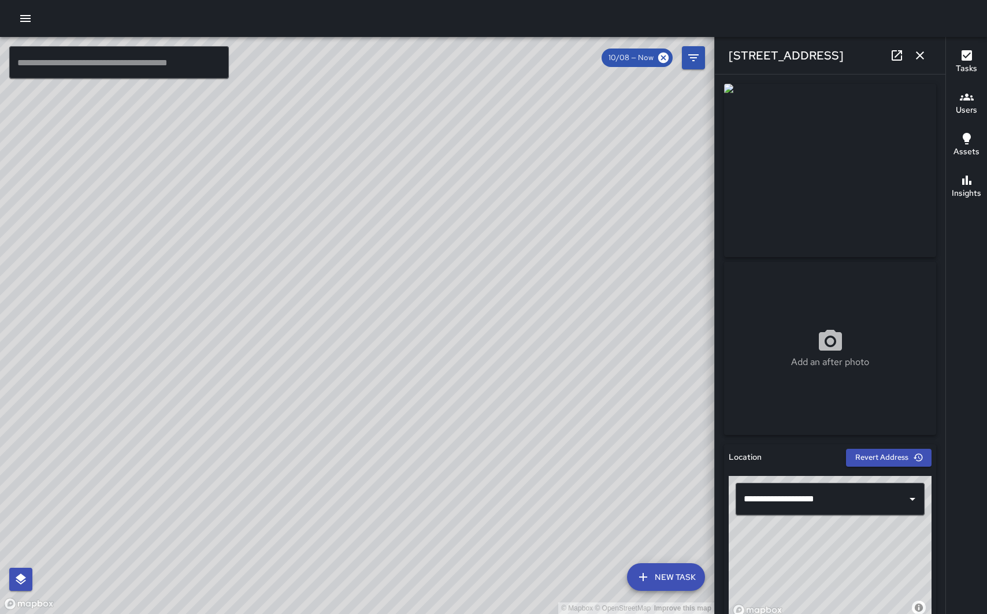
drag, startPoint x: 570, startPoint y: 308, endPoint x: 595, endPoint y: 579, distance: 272.1
click at [594, 577] on div "© Mapbox © OpenStreetMap Improve this map" at bounding box center [357, 325] width 714 height 577
drag, startPoint x: 568, startPoint y: 328, endPoint x: 587, endPoint y: 619, distance: 292.4
click at [587, 614] on html "© Mapbox © OpenStreetMap Improve this map ​ New Task 10/08 — Now Map Layers Tas…" at bounding box center [493, 307] width 987 height 614
drag, startPoint x: 575, startPoint y: 228, endPoint x: 567, endPoint y: 544, distance: 316.2
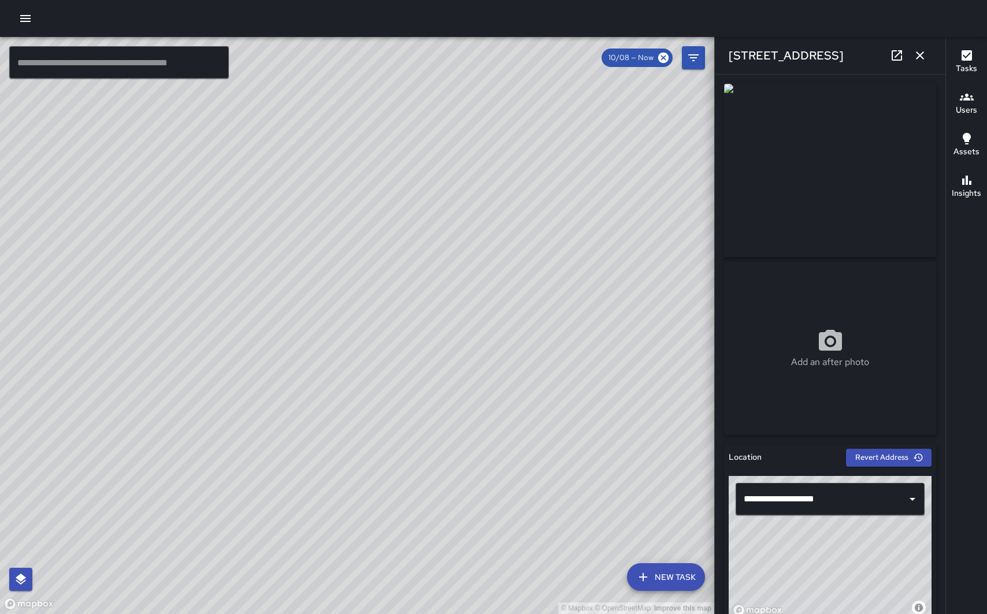
click at [567, 544] on div "© Mapbox © OpenStreetMap Improve this map" at bounding box center [357, 325] width 714 height 577
drag, startPoint x: 595, startPoint y: 245, endPoint x: 597, endPoint y: 536, distance: 291.3
click at [597, 536] on div "© Mapbox © OpenStreetMap Improve this map" at bounding box center [357, 325] width 714 height 577
drag, startPoint x: 568, startPoint y: 335, endPoint x: 575, endPoint y: 50, distance: 285.6
click at [574, 58] on div "© Mapbox © OpenStreetMap Improve this map" at bounding box center [357, 325] width 714 height 577
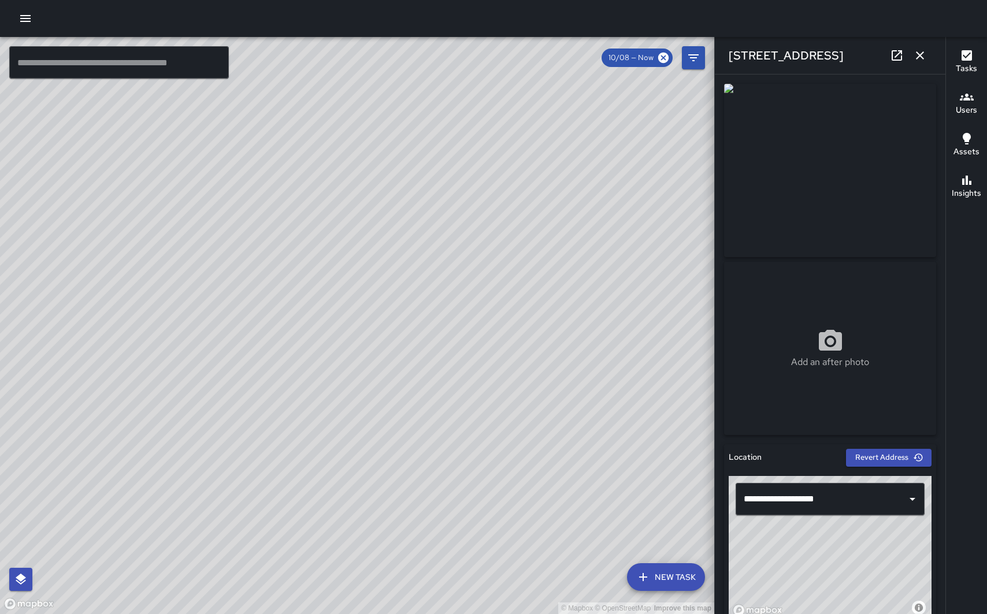
drag, startPoint x: 566, startPoint y: 402, endPoint x: 523, endPoint y: 127, distance: 279.0
click at [523, 128] on div "© Mapbox © OpenStreetMap Improve this map" at bounding box center [357, 325] width 714 height 577
drag, startPoint x: 570, startPoint y: 417, endPoint x: 547, endPoint y: 142, distance: 276.0
click at [547, 145] on div "© Mapbox © OpenStreetMap Improve this map" at bounding box center [357, 325] width 714 height 577
drag, startPoint x: 554, startPoint y: 335, endPoint x: 544, endPoint y: 70, distance: 265.5
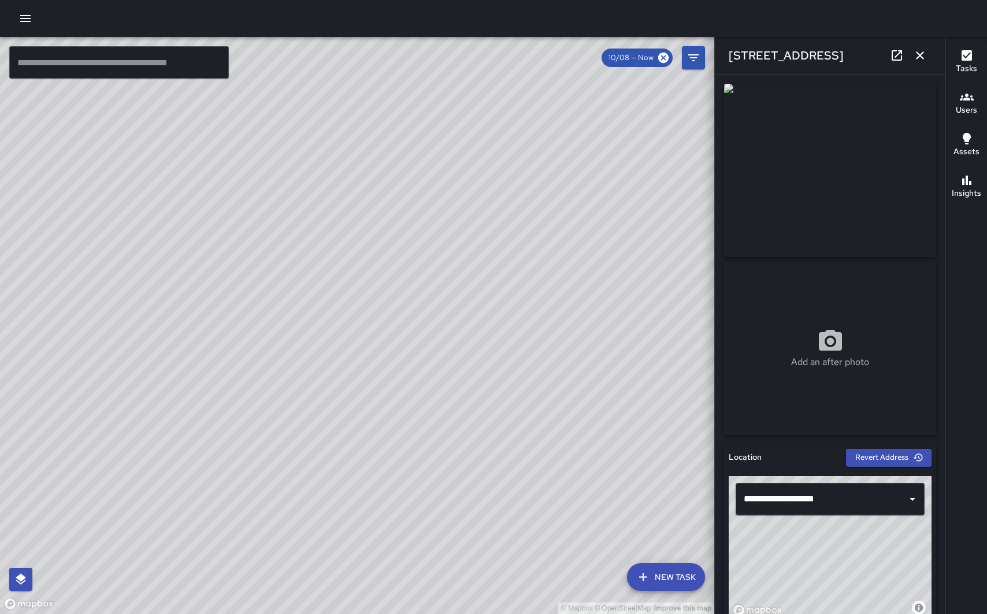
click at [544, 74] on div "© Mapbox © OpenStreetMap Improve this map" at bounding box center [357, 325] width 714 height 577
drag, startPoint x: 570, startPoint y: 250, endPoint x: 557, endPoint y: 44, distance: 206.7
click at [557, 44] on div "© Mapbox © OpenStreetMap Improve this map" at bounding box center [357, 325] width 714 height 577
drag, startPoint x: 583, startPoint y: 257, endPoint x: 580, endPoint y: 111, distance: 146.2
click at [580, 111] on div "© Mapbox © OpenStreetMap Improve this map" at bounding box center [357, 325] width 714 height 577
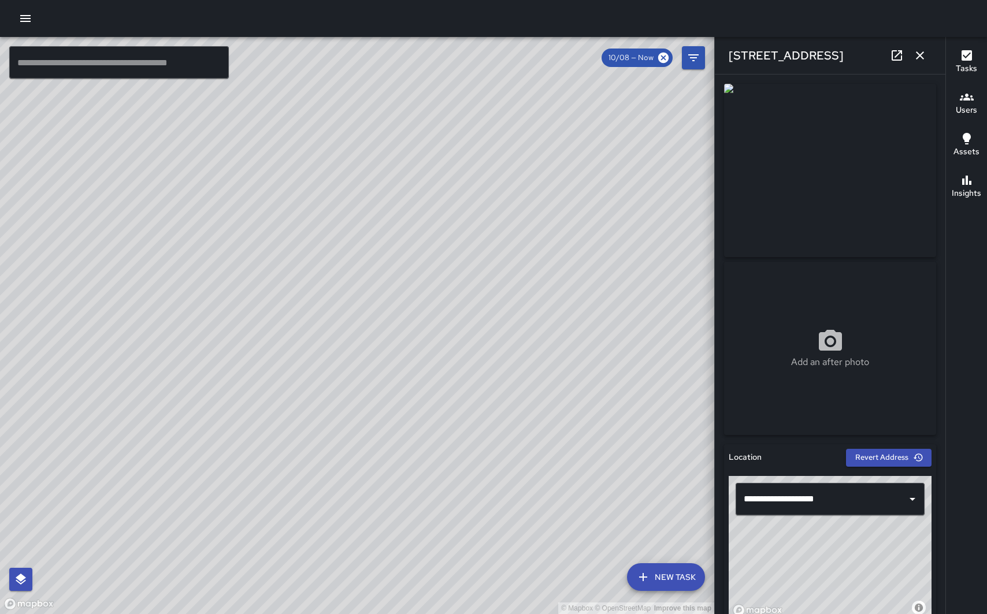
drag, startPoint x: 586, startPoint y: 248, endPoint x: 581, endPoint y: 36, distance: 212.1
click at [581, 36] on div "© Mapbox © OpenStreetMap Improve this map ​ New Task 10/08 — Now Map Layers Tas…" at bounding box center [493, 307] width 987 height 614
drag, startPoint x: 589, startPoint y: 229, endPoint x: 584, endPoint y: 42, distance: 186.7
click at [584, 43] on div "© Mapbox © OpenStreetMap Improve this map" at bounding box center [357, 325] width 714 height 577
drag, startPoint x: 590, startPoint y: 219, endPoint x: 591, endPoint y: -24, distance: 242.7
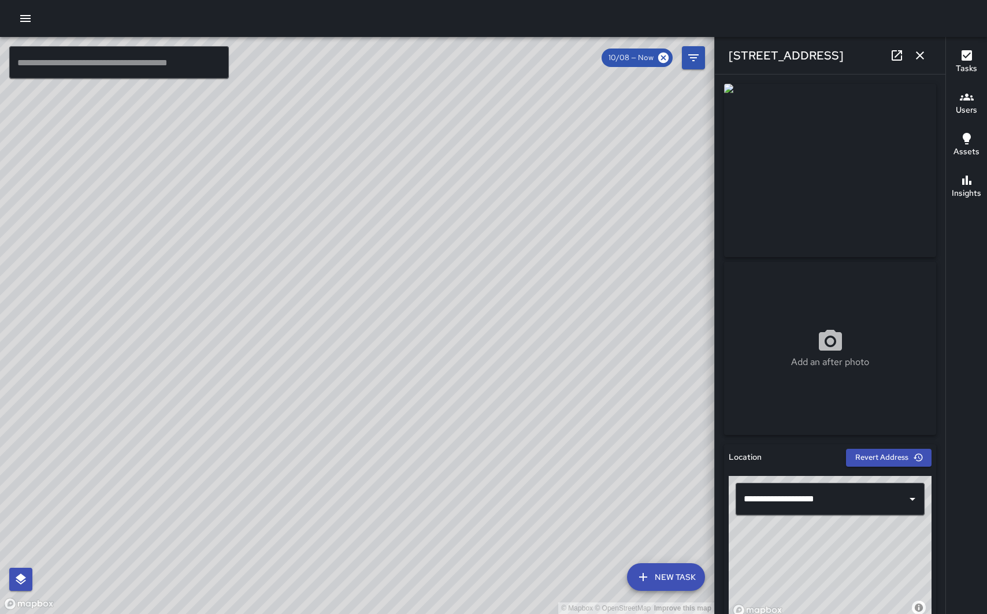
click at [591, 0] on html "© Mapbox © OpenStreetMap Improve this map ​ New Task 10/08 — Now Map Layers Tas…" at bounding box center [493, 307] width 987 height 614
drag, startPoint x: 576, startPoint y: 244, endPoint x: 581, endPoint y: 23, distance: 221.4
click at [581, 23] on div "© Mapbox © OpenStreetMap Improve this map ​ New Task 10/08 — Now Map Layers Tas…" at bounding box center [493, 307] width 987 height 614
drag, startPoint x: 514, startPoint y: 254, endPoint x: 524, endPoint y: 140, distance: 114.3
click at [524, 140] on div "© Mapbox © OpenStreetMap Improve this map" at bounding box center [357, 325] width 714 height 577
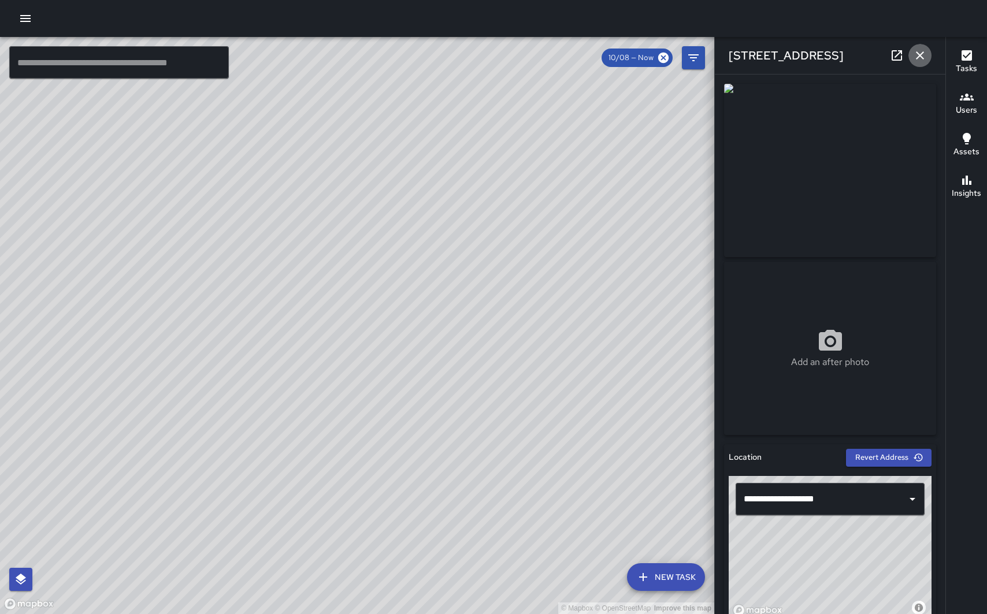
click at [917, 56] on icon "button" at bounding box center [920, 56] width 14 height 14
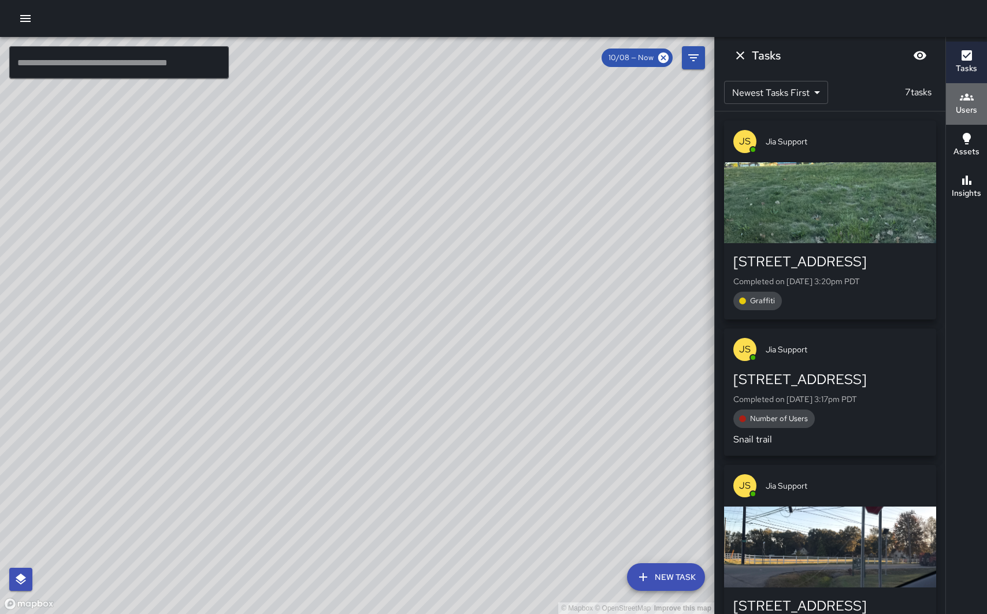
click at [966, 94] on icon "button" at bounding box center [967, 97] width 14 height 7
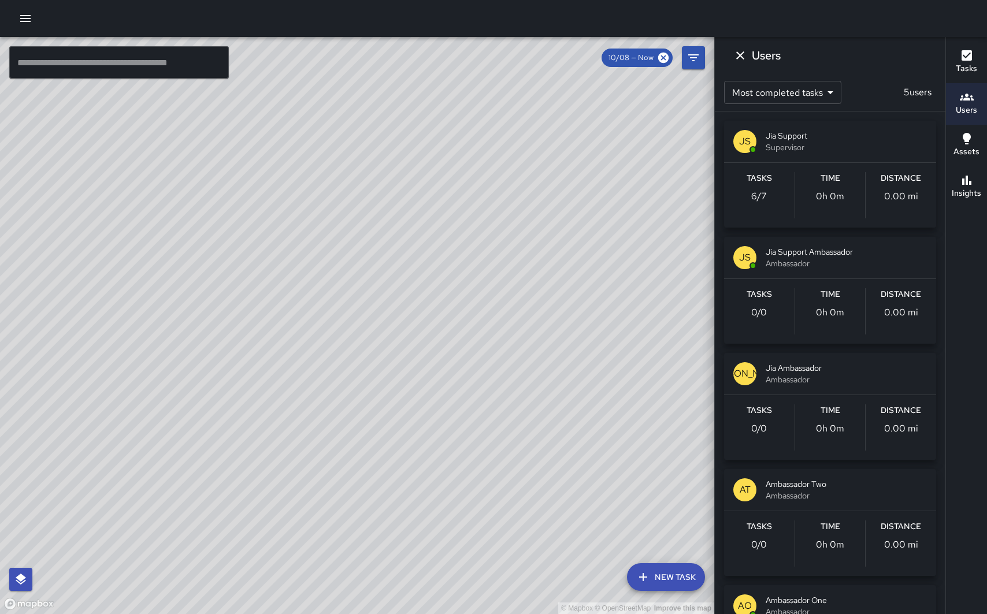
click at [856, 259] on span "Ambassador" at bounding box center [846, 264] width 161 height 12
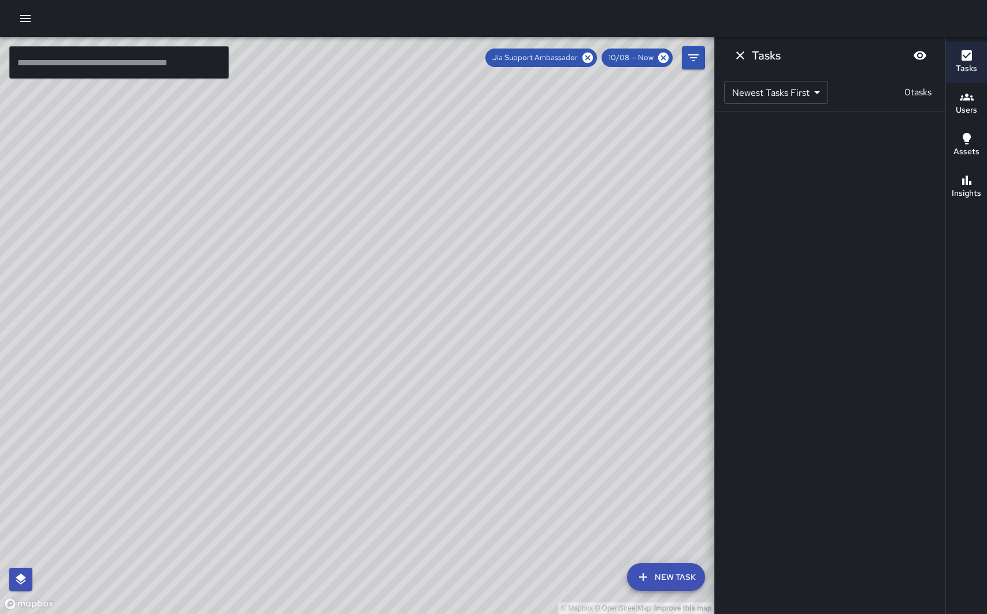
click at [966, 102] on icon "button" at bounding box center [967, 97] width 14 height 14
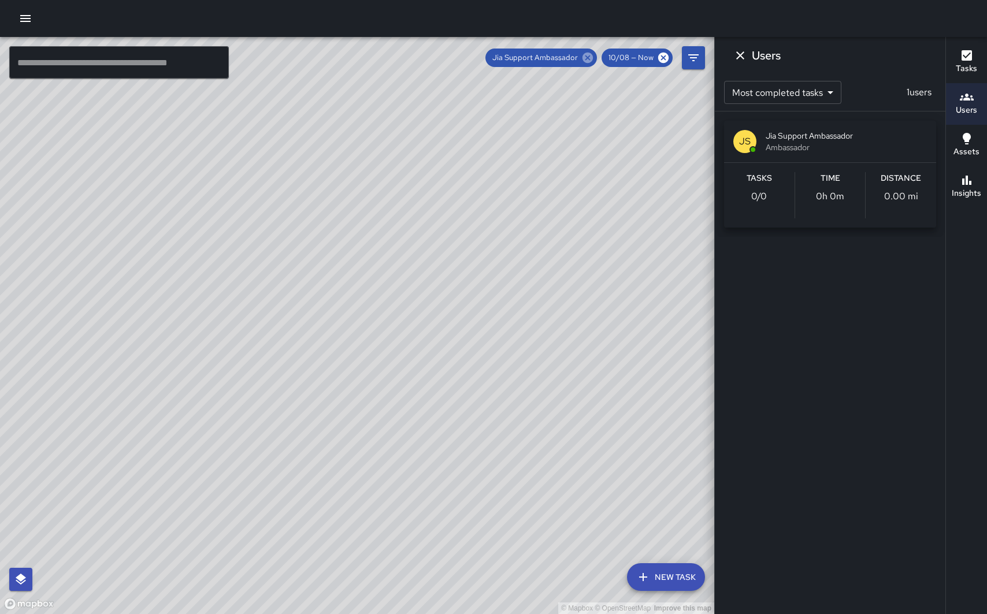
click at [589, 58] on icon at bounding box center [587, 57] width 13 height 13
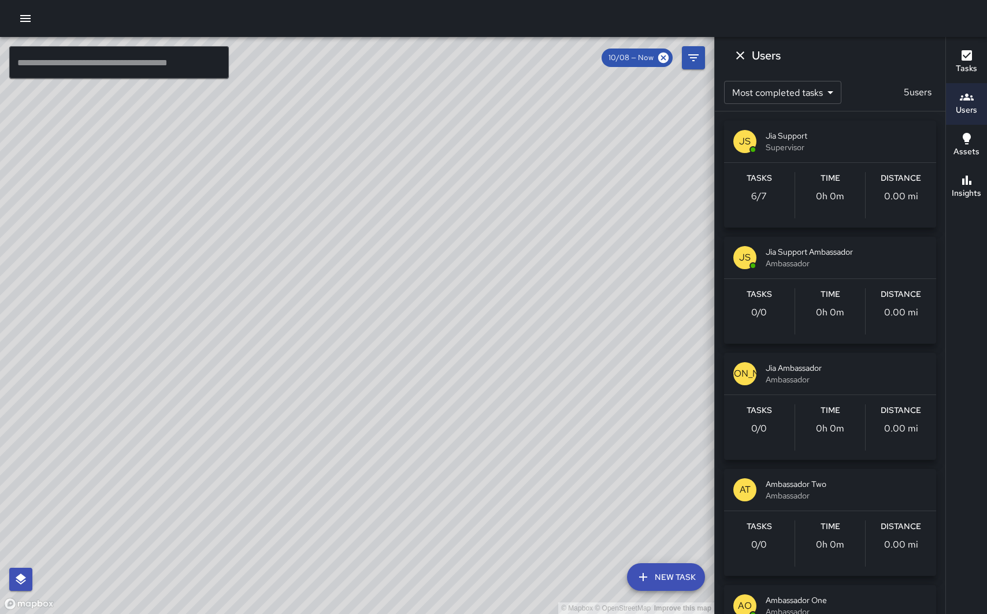
click at [854, 135] on span "Jia Support" at bounding box center [846, 136] width 161 height 12
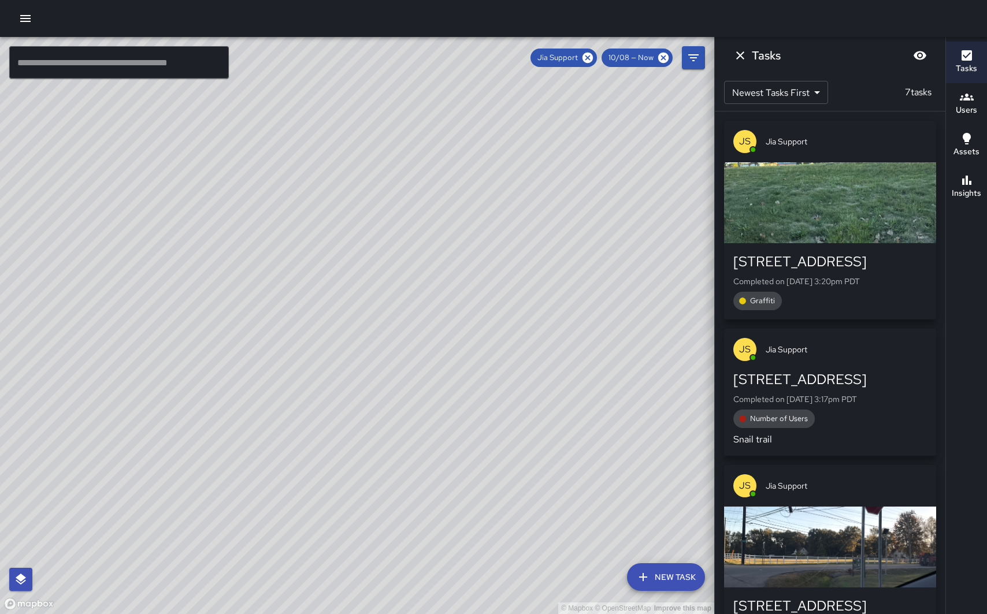
click at [861, 143] on span "Jia Support" at bounding box center [846, 142] width 161 height 12
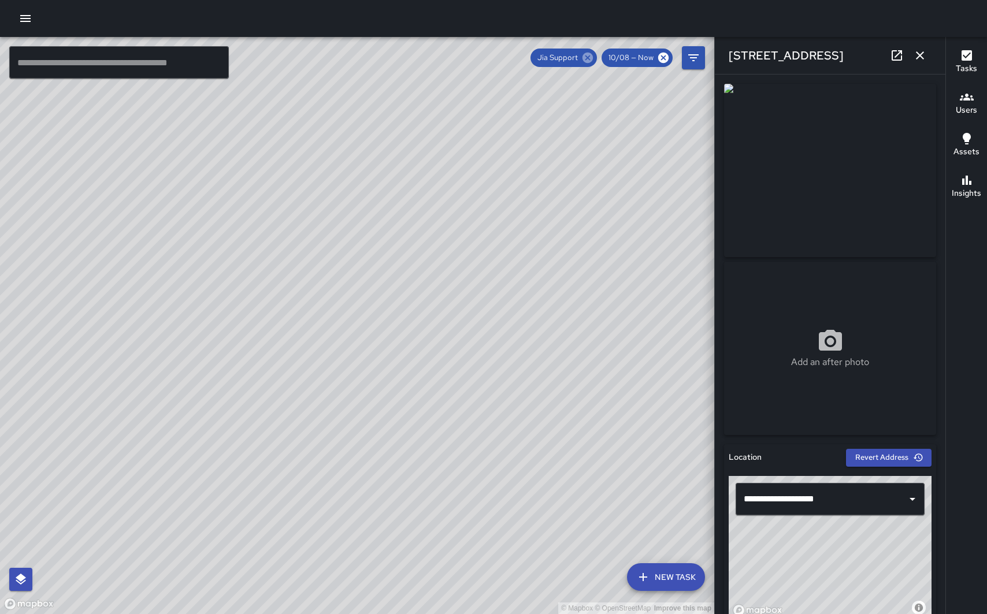
click at [587, 57] on icon at bounding box center [588, 58] width 10 height 10
drag, startPoint x: 388, startPoint y: 346, endPoint x: 463, endPoint y: 155, distance: 205.0
click at [462, 155] on div "© Mapbox © OpenStreetMap Improve this map" at bounding box center [357, 325] width 714 height 577
drag, startPoint x: 443, startPoint y: 312, endPoint x: 473, endPoint y: 163, distance: 152.1
click at [473, 163] on div "© Mapbox © OpenStreetMap Improve this map" at bounding box center [357, 325] width 714 height 577
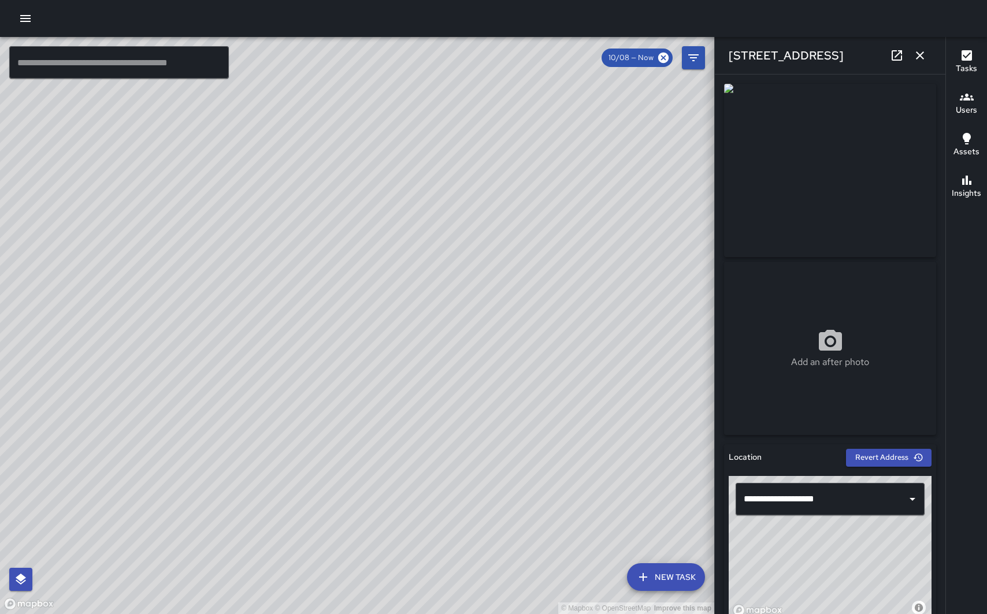
drag, startPoint x: 469, startPoint y: 361, endPoint x: 512, endPoint y: 97, distance: 267.0
click at [511, 99] on div "© Mapbox © OpenStreetMap Improve this map" at bounding box center [357, 325] width 714 height 577
drag, startPoint x: 526, startPoint y: 248, endPoint x: 615, endPoint y: 49, distance: 218.9
click at [614, 50] on div "© Mapbox © OpenStreetMap Improve this map ​ New Task 10/08 — Now Map Layers Tas…" at bounding box center [357, 325] width 714 height 577
drag, startPoint x: 552, startPoint y: 238, endPoint x: 618, endPoint y: 20, distance: 227.8
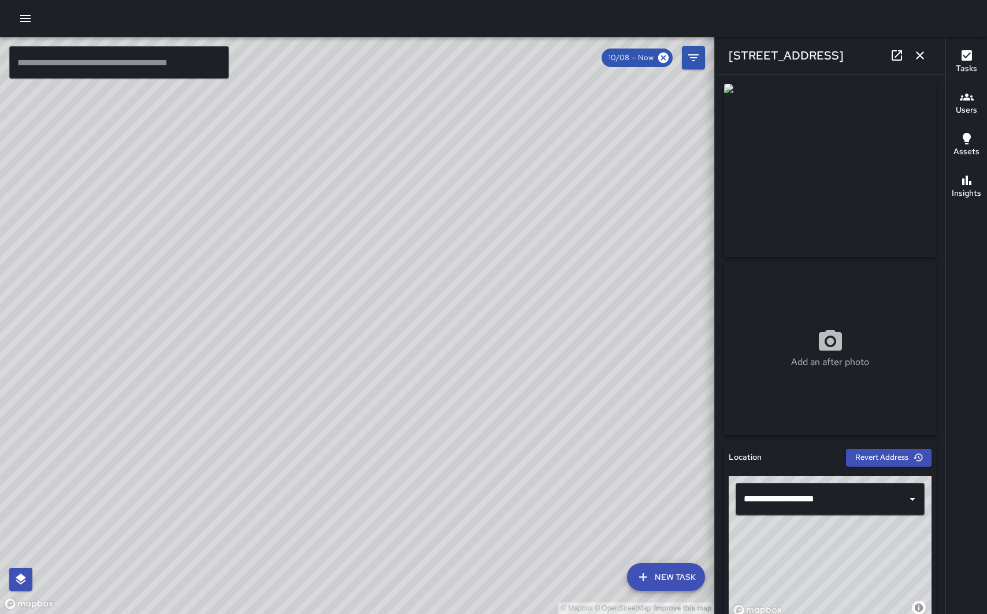
click at [617, 23] on div "© Mapbox © OpenStreetMap Improve this map ​ New Task 10/08 — Now Map Layers Tas…" at bounding box center [493, 307] width 987 height 614
drag, startPoint x: 499, startPoint y: 263, endPoint x: 661, endPoint y: 98, distance: 230.5
click at [661, 98] on div "© Mapbox © OpenStreetMap Improve this map" at bounding box center [357, 325] width 714 height 577
drag, startPoint x: 432, startPoint y: 307, endPoint x: 625, endPoint y: 94, distance: 287.6
click at [621, 98] on div "© Mapbox © OpenStreetMap Improve this map" at bounding box center [357, 325] width 714 height 577
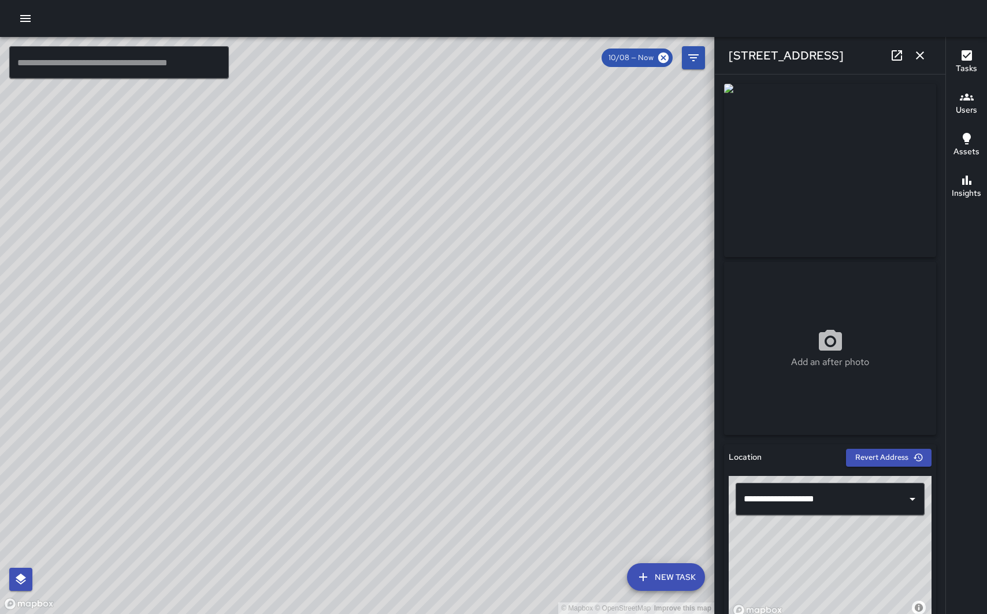
drag, startPoint x: 425, startPoint y: 342, endPoint x: 491, endPoint y: 127, distance: 225.0
click at [490, 128] on div "© Mapbox © OpenStreetMap Improve this map" at bounding box center [357, 325] width 714 height 577
drag, startPoint x: 424, startPoint y: 390, endPoint x: 436, endPoint y: 146, distance: 244.7
click at [436, 146] on div "© Mapbox © OpenStreetMap Improve this map" at bounding box center [357, 325] width 714 height 577
drag, startPoint x: 420, startPoint y: 325, endPoint x: 472, endPoint y: 55, distance: 275.5
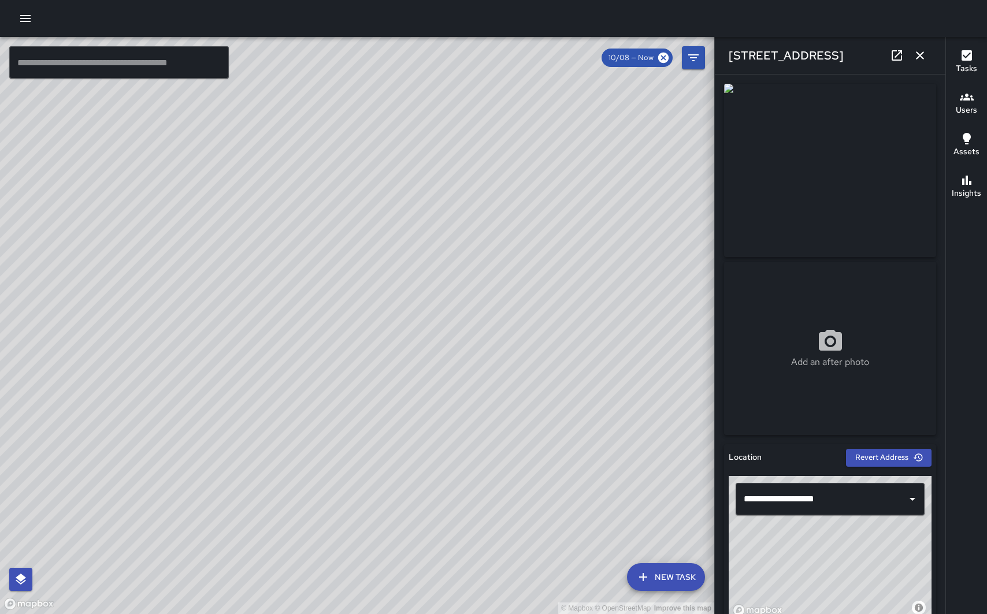
click at [472, 56] on div "© Mapbox © OpenStreetMap Improve this map" at bounding box center [357, 325] width 714 height 577
drag, startPoint x: 406, startPoint y: 269, endPoint x: 581, endPoint y: 2, distance: 318.5
click at [580, 3] on div "© Mapbox © OpenStreetMap Improve this map ​ New Task 10/08 — Now Map Layers Tas…" at bounding box center [493, 307] width 987 height 614
drag, startPoint x: 412, startPoint y: 276, endPoint x: 525, endPoint y: 167, distance: 156.5
click at [525, 167] on div "© Mapbox © OpenStreetMap Improve this map" at bounding box center [357, 325] width 714 height 577
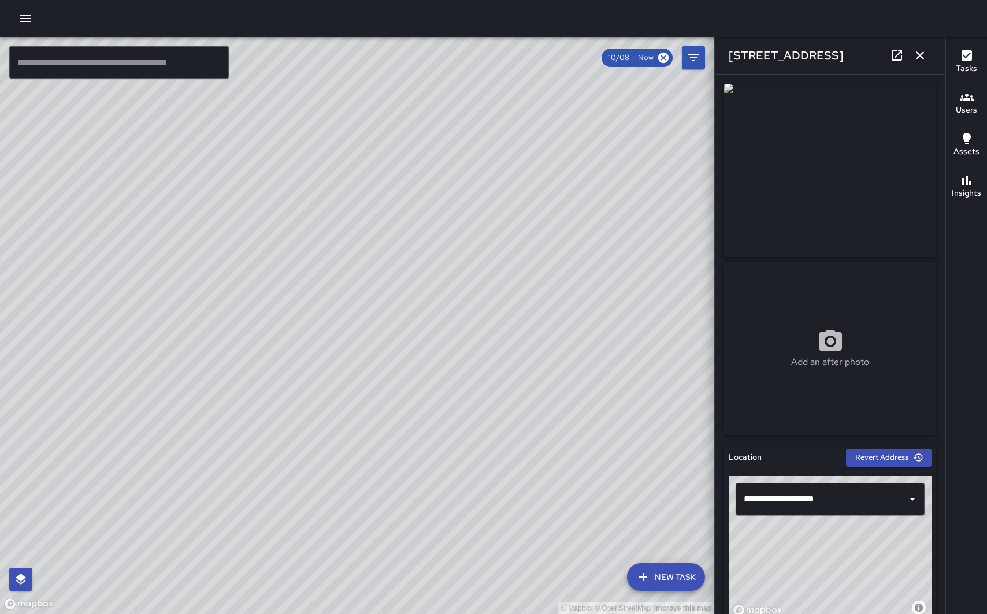
drag, startPoint x: 525, startPoint y: 167, endPoint x: 588, endPoint y: 8, distance: 170.9
click at [588, 9] on div "© Mapbox © OpenStreetMap Improve this map ​ New Task 10/08 — Now Map Layers Tas…" at bounding box center [493, 307] width 987 height 614
drag, startPoint x: 455, startPoint y: 353, endPoint x: 540, endPoint y: 105, distance: 261.9
click at [540, 105] on div "© Mapbox © OpenStreetMap Improve this map" at bounding box center [357, 325] width 714 height 577
drag, startPoint x: 530, startPoint y: 165, endPoint x: 567, endPoint y: -17, distance: 185.8
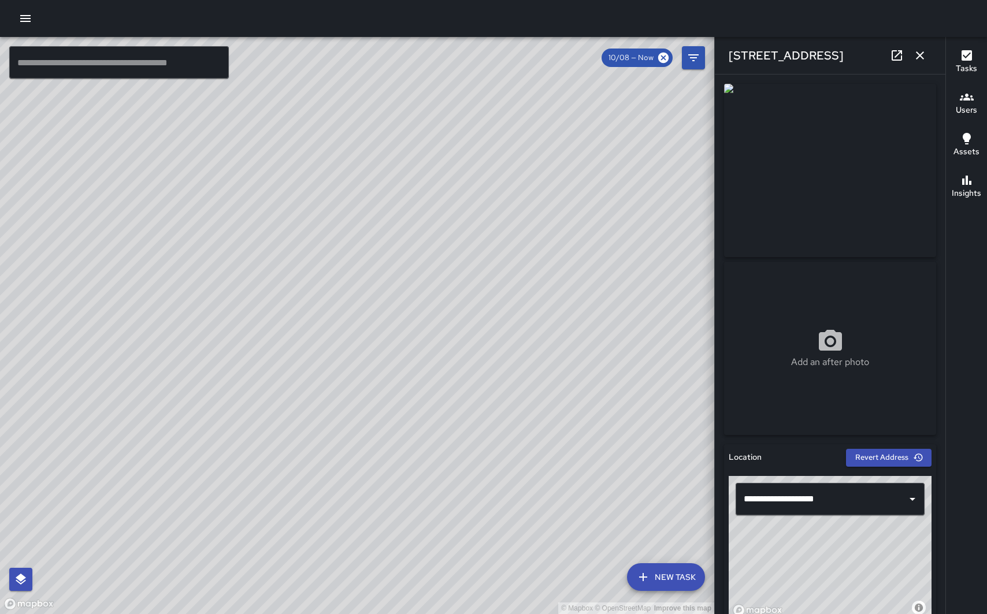
click at [567, 0] on html "© Mapbox © OpenStreetMap Improve this map ​ New Task 10/08 — Now Map Layers Tas…" at bounding box center [493, 307] width 987 height 614
drag, startPoint x: 398, startPoint y: 428, endPoint x: 220, endPoint y: 353, distance: 193.4
click at [221, 353] on div "© Mapbox © OpenStreetMap Improve this map" at bounding box center [357, 325] width 714 height 577
drag, startPoint x: 386, startPoint y: 350, endPoint x: 106, endPoint y: 340, distance: 279.9
click at [106, 342] on div "© Mapbox © OpenStreetMap Improve this map" at bounding box center [357, 325] width 714 height 577
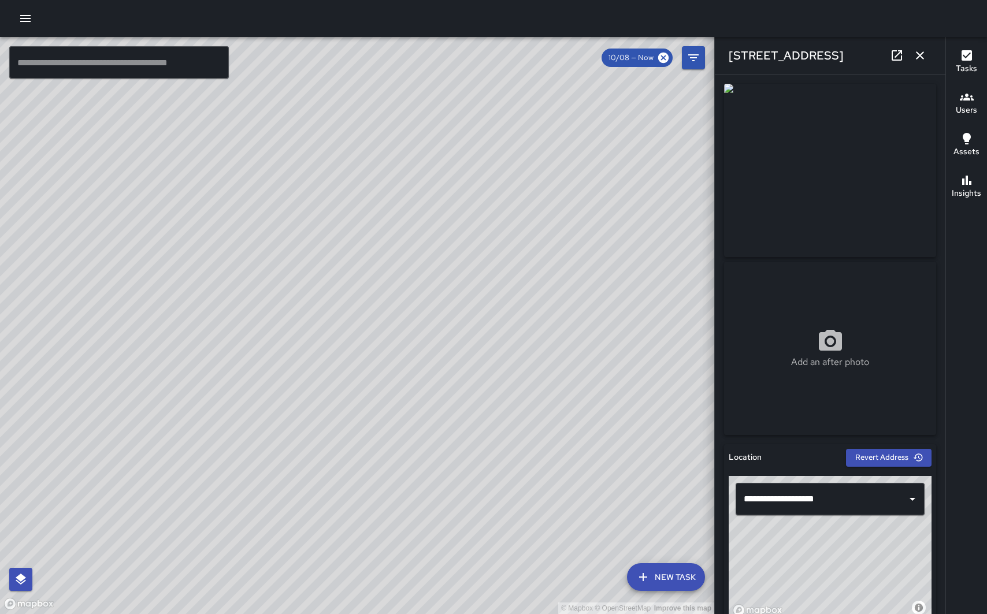
drag, startPoint x: 421, startPoint y: 353, endPoint x: 274, endPoint y: 313, distance: 152.1
click at [274, 313] on div "© Mapbox © OpenStreetMap Improve this map" at bounding box center [357, 325] width 714 height 577
drag, startPoint x: 363, startPoint y: 321, endPoint x: 123, endPoint y: 312, distance: 240.6
click at [123, 312] on div "© Mapbox © OpenStreetMap Improve this map" at bounding box center [357, 325] width 714 height 577
drag, startPoint x: 316, startPoint y: 361, endPoint x: 284, endPoint y: 155, distance: 208.2
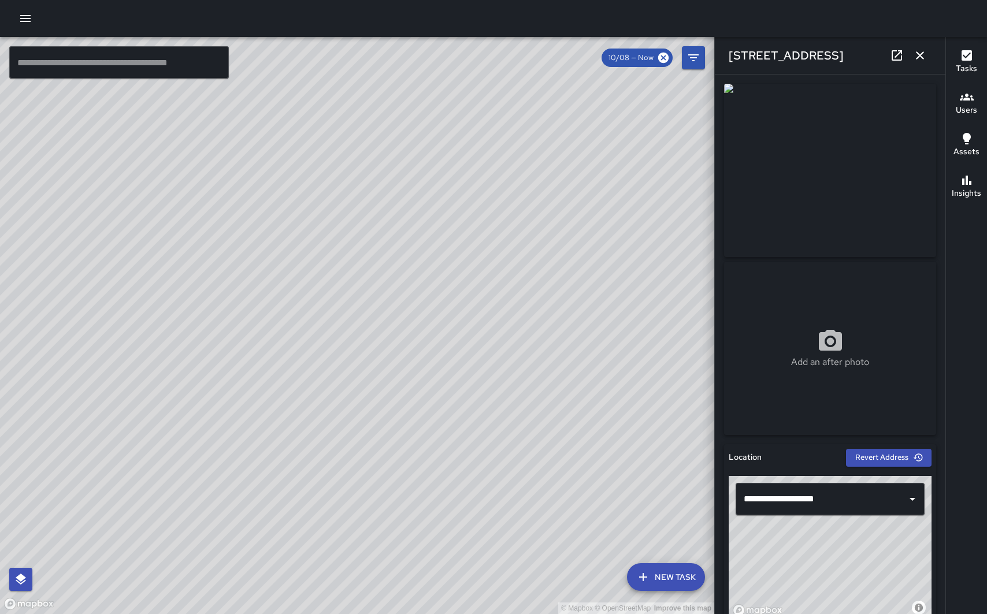
click at [284, 155] on div "© Mapbox © OpenStreetMap Improve this map" at bounding box center [357, 325] width 714 height 577
drag, startPoint x: 344, startPoint y: 322, endPoint x: 346, endPoint y: 163, distance: 159.5
click at [346, 163] on div "© Mapbox © OpenStreetMap Improve this map" at bounding box center [357, 325] width 714 height 577
